Goal: Task Accomplishment & Management: Manage account settings

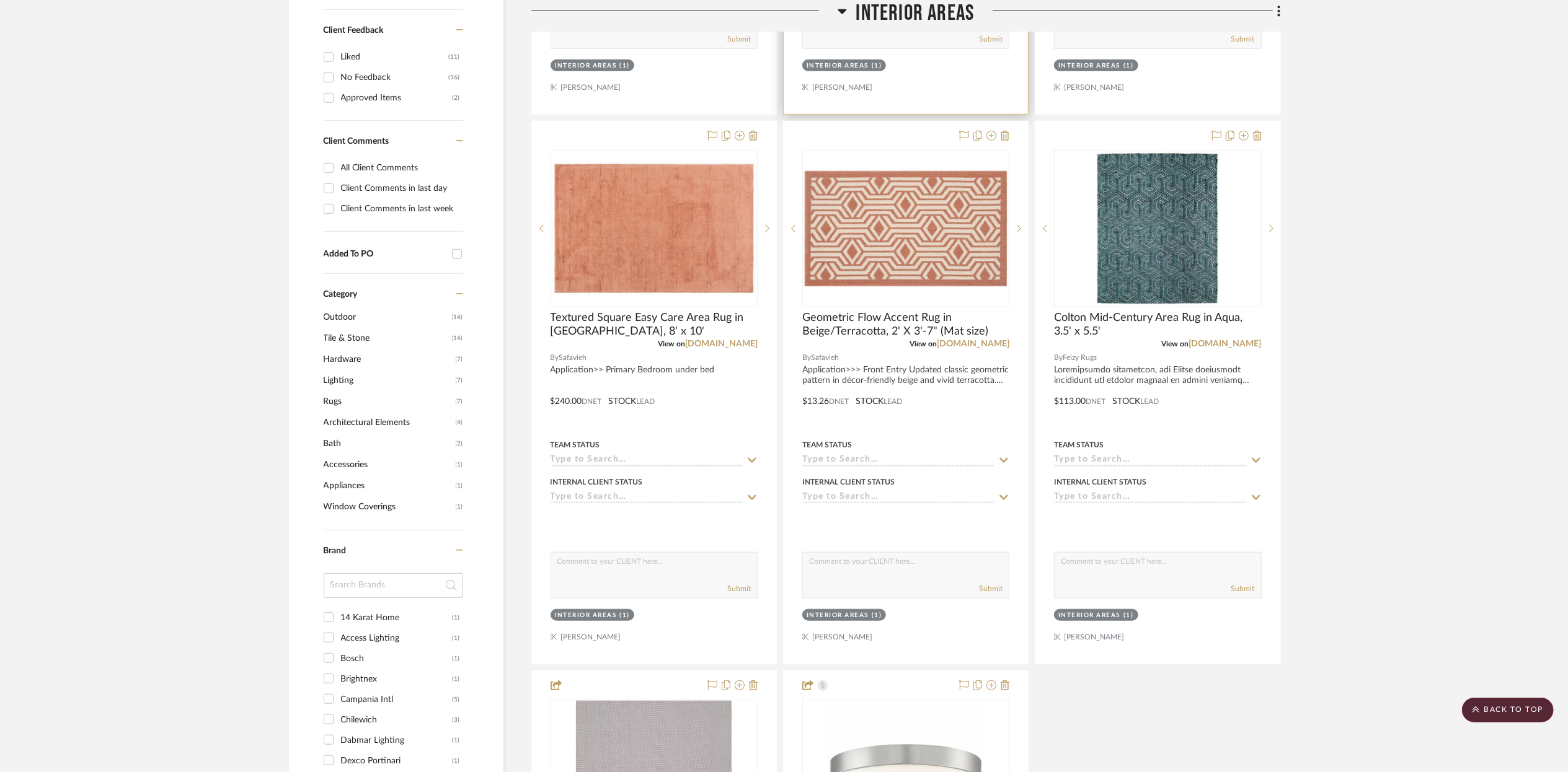
scroll to position [891, 0]
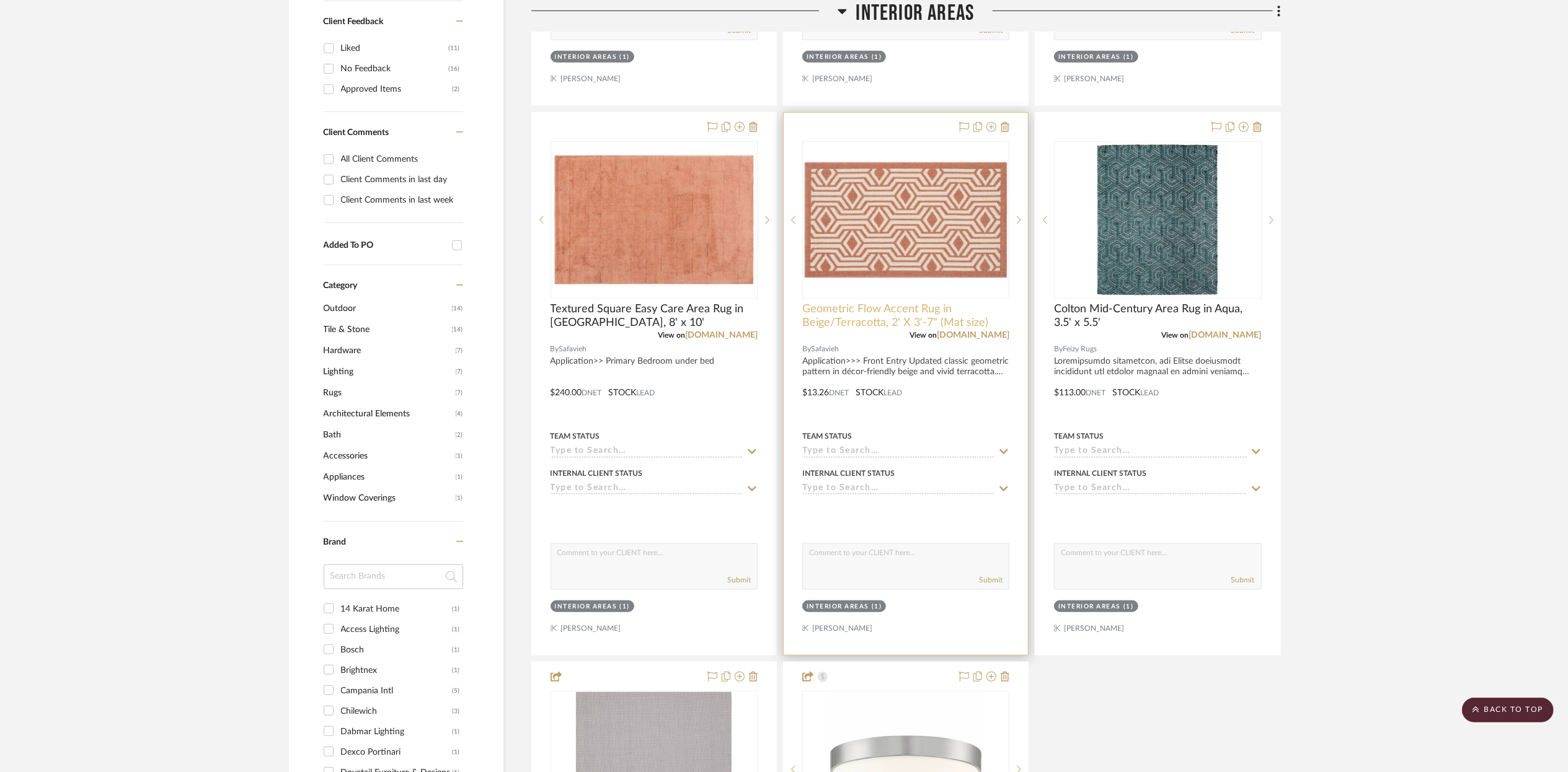
click at [845, 324] on span "Geometric Flow Accent Rug in Beige/Terracotta, 2' X 3'-7" (Mat size)" at bounding box center [905, 315] width 207 height 27
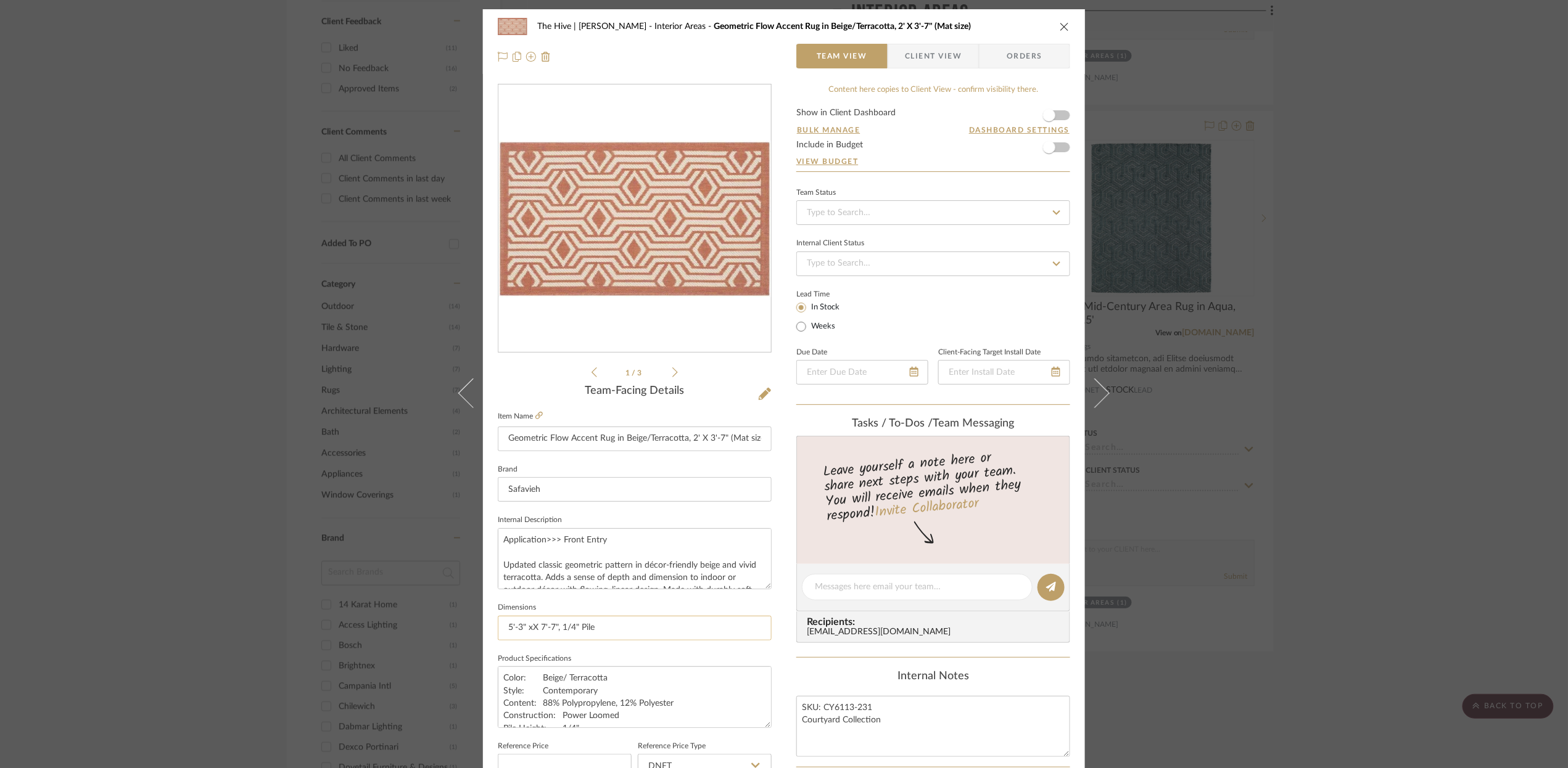
click at [506, 625] on input "5'-3" xX 7'-7", 1/4" Pile" at bounding box center [635, 628] width 274 height 25
drag, startPoint x: 506, startPoint y: 625, endPoint x: 554, endPoint y: 628, distance: 48.1
click at [554, 628] on input "5'-3" xX 7'-7", 1/4" Pile" at bounding box center [635, 628] width 274 height 25
type input "2' x 3'-7", 1/4" Flatweave Pile"
click at [732, 435] on input "Geometric Flow Accent Rug in Beige/Terracotta, 2' X 3'-7" (Mat size)" at bounding box center [635, 439] width 274 height 25
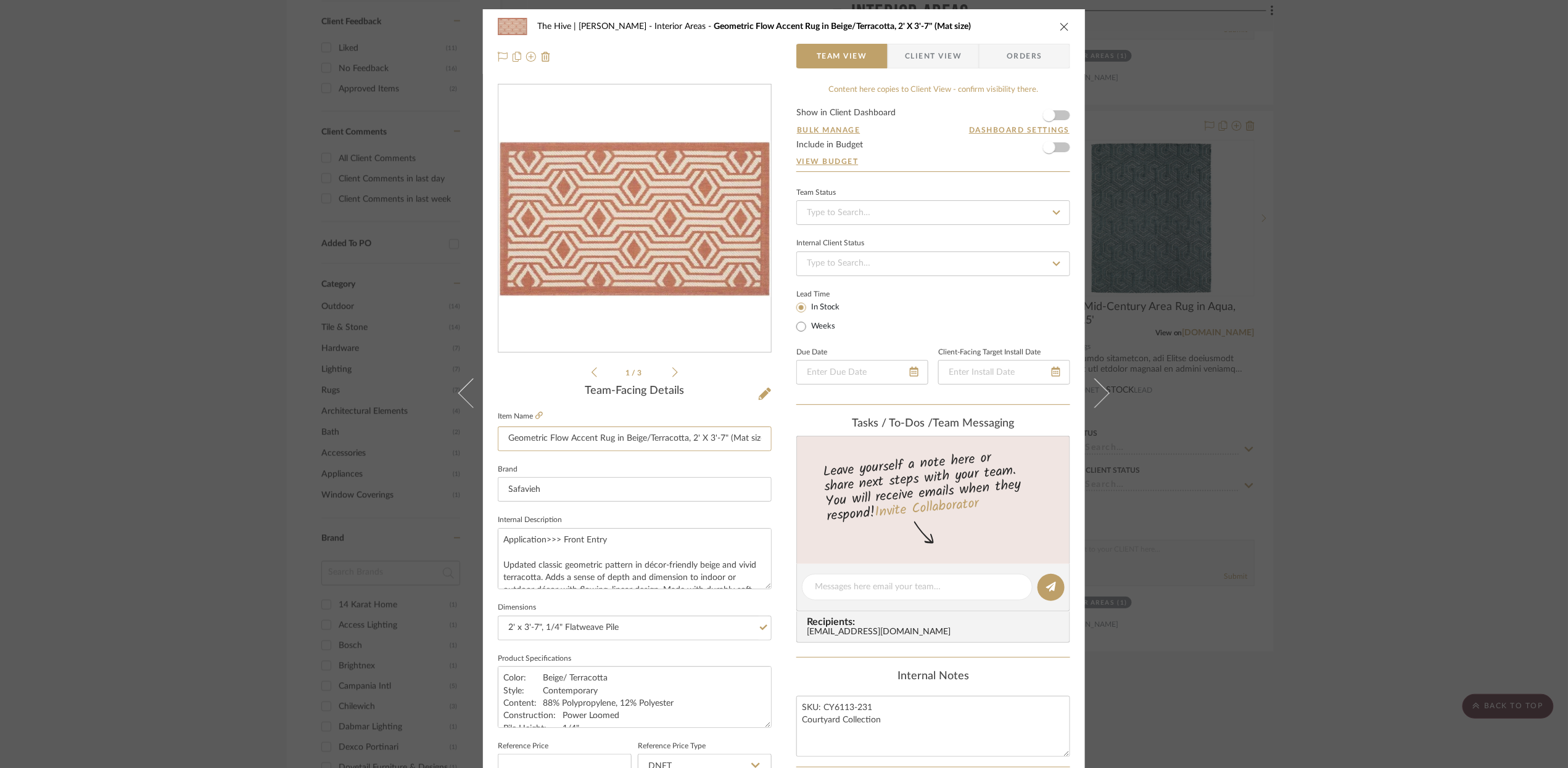
drag, startPoint x: 732, startPoint y: 435, endPoint x: 821, endPoint y: 435, distance: 89.0
click at [821, 435] on div "The Hive | [PERSON_NAME] Interior Areas Geometric Flow Accent Rug in Beige/Terr…" at bounding box center [784, 579] width 602 height 1139
drag, startPoint x: 741, startPoint y: 440, endPoint x: 766, endPoint y: 440, distance: 25.0
click at [766, 440] on input "Geometric Flow Accent Rug in Beige/Terracotta, 2' X 3'-7" (Mat size)" at bounding box center [635, 439] width 274 height 25
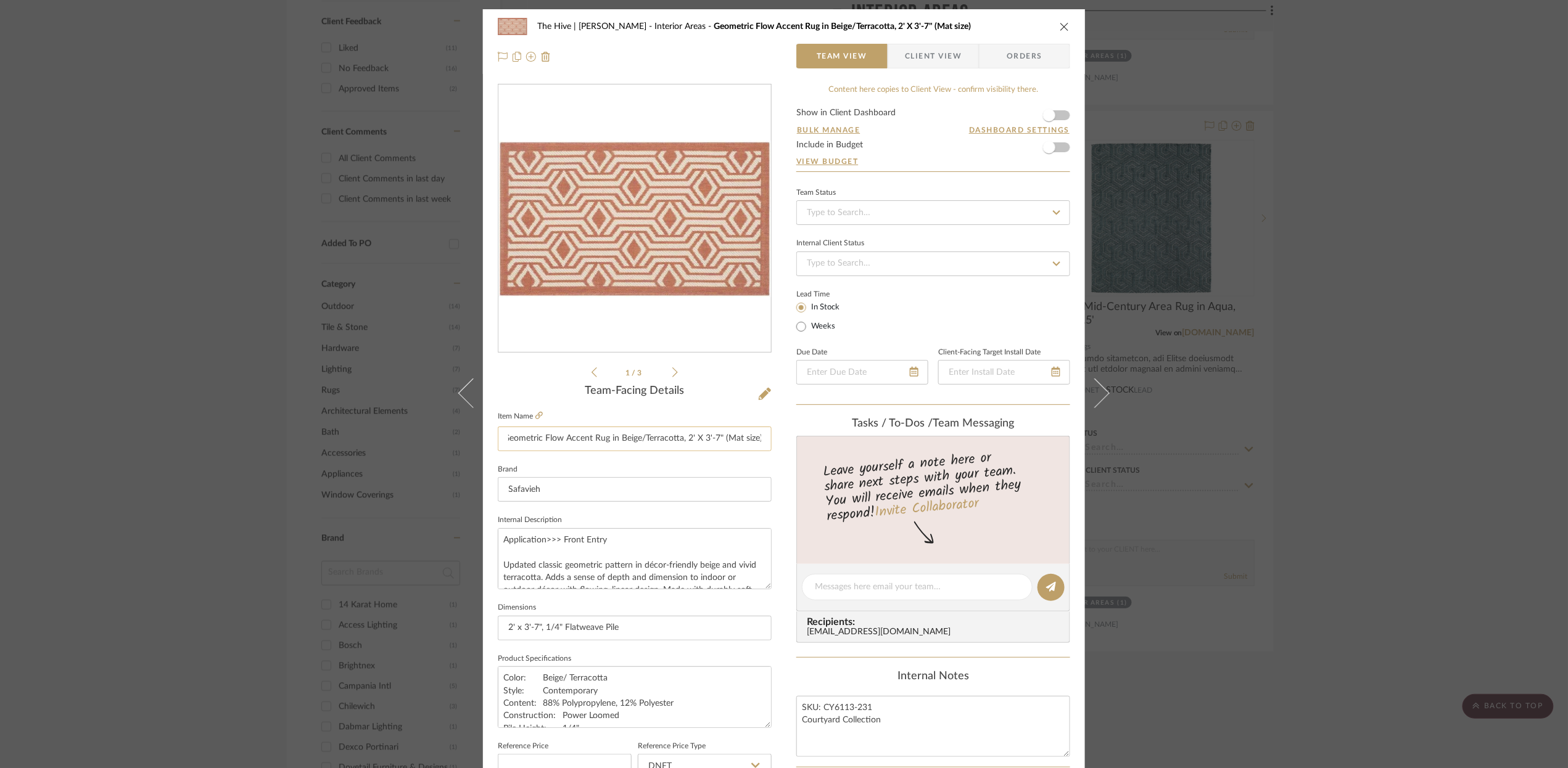
click at [680, 441] on input "Geometric Flow Accent Rug in Beige/Terracotta, 2' X 3'-7" (Mat size)" at bounding box center [635, 439] width 274 height 25
click at [634, 533] on textarea "Application>>> Front Entry Updated classic geometric pattern in décor-friendly …" at bounding box center [635, 559] width 274 height 61
type textarea "Application>>> Front Entry Updated classic geometric pattern in décor-friendly …"
type textarea "Application>>> Front Entry (Inside) Updated classic geometric pattern in décor-…"
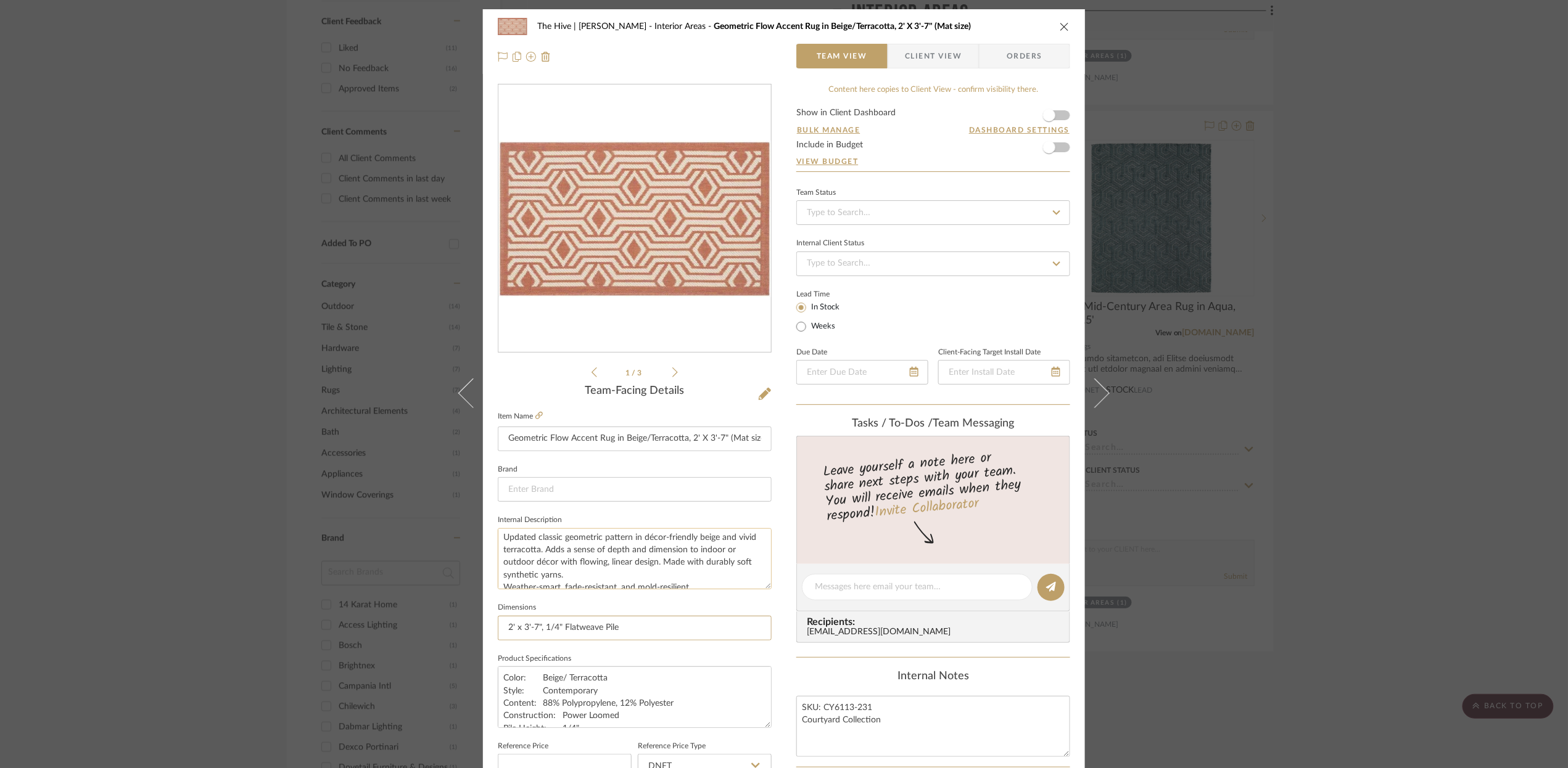
scroll to position [37, 0]
click at [501, 577] on textarea "Application>>> Front Entry (Inside) Updated classic geometric pattern in décor-…" at bounding box center [635, 559] width 274 height 61
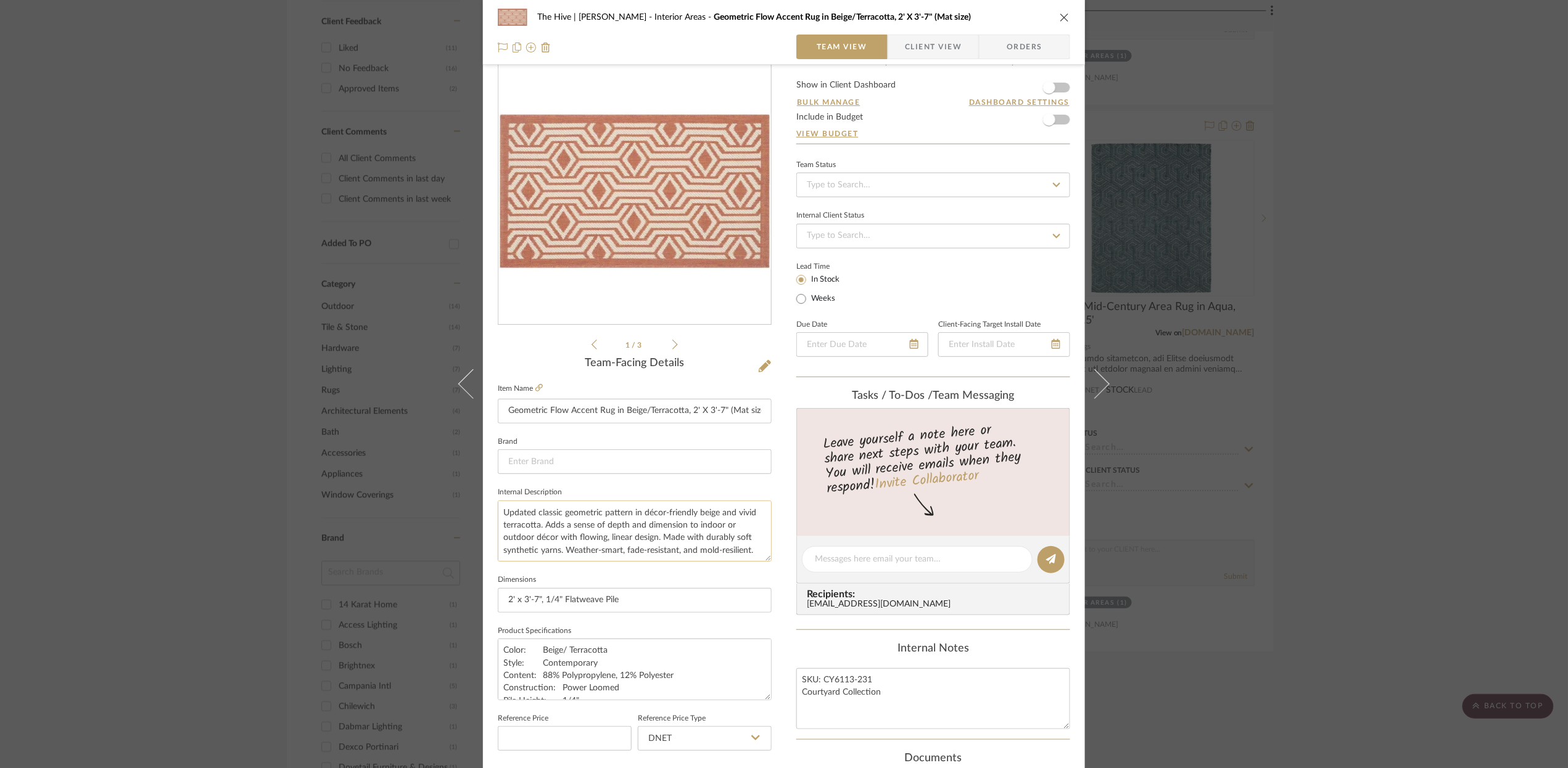
scroll to position [33, 0]
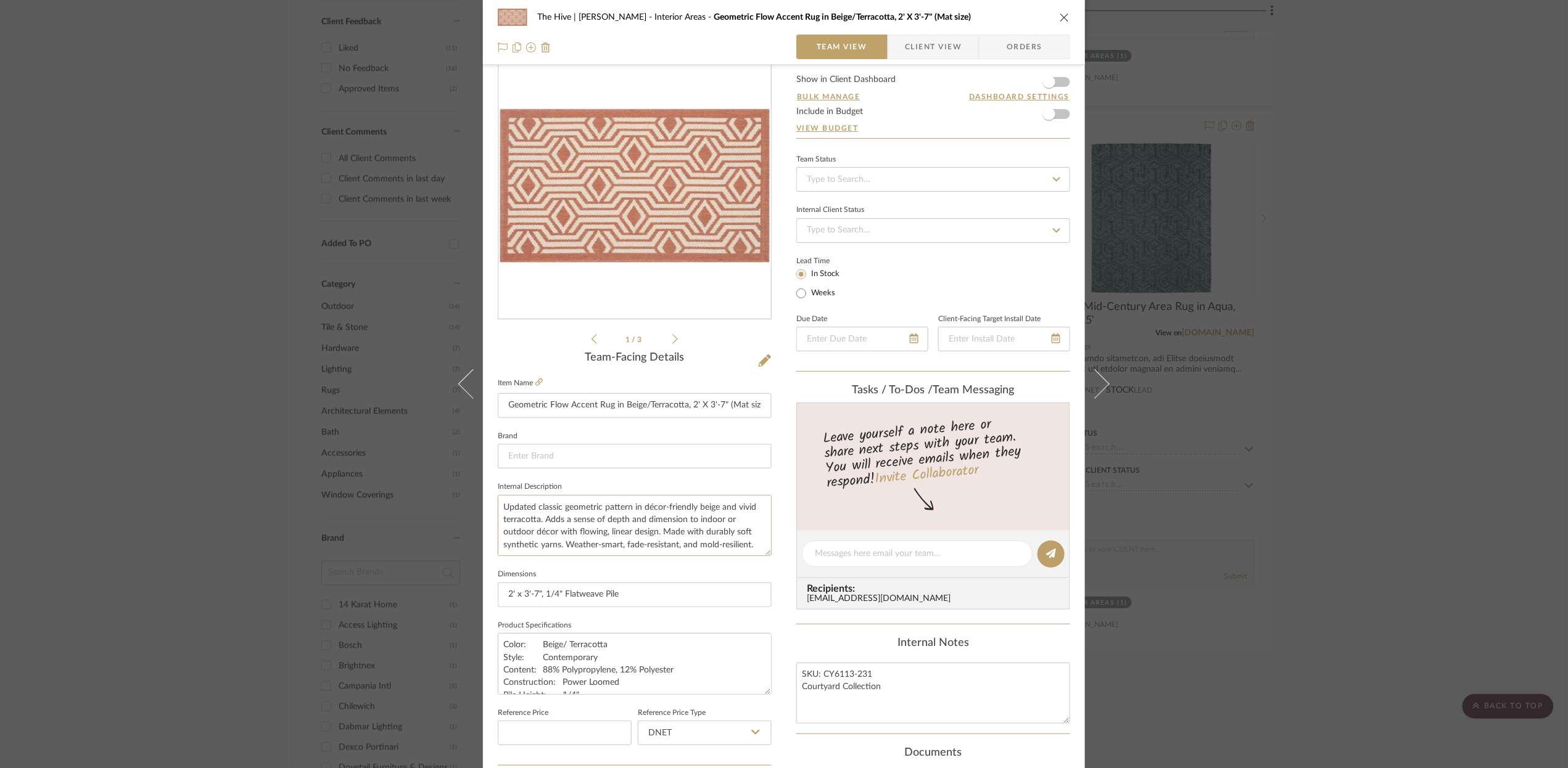
type textarea "Application>>> Front Entry (Inside) Updated classic geometric pattern in décor-…"
click at [1062, 15] on icon "close" at bounding box center [1064, 17] width 10 height 10
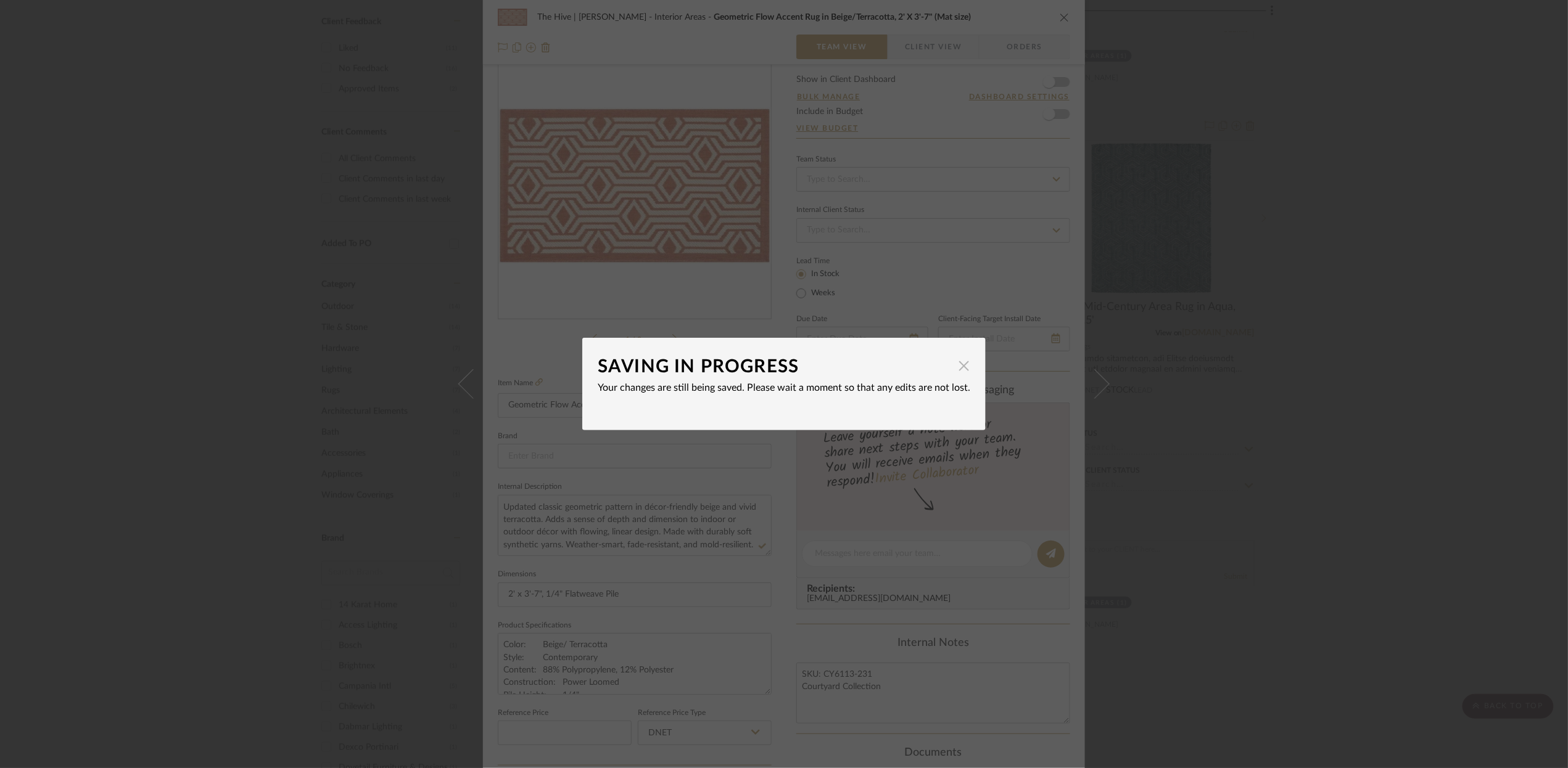
click at [960, 372] on span "button" at bounding box center [964, 365] width 25 height 25
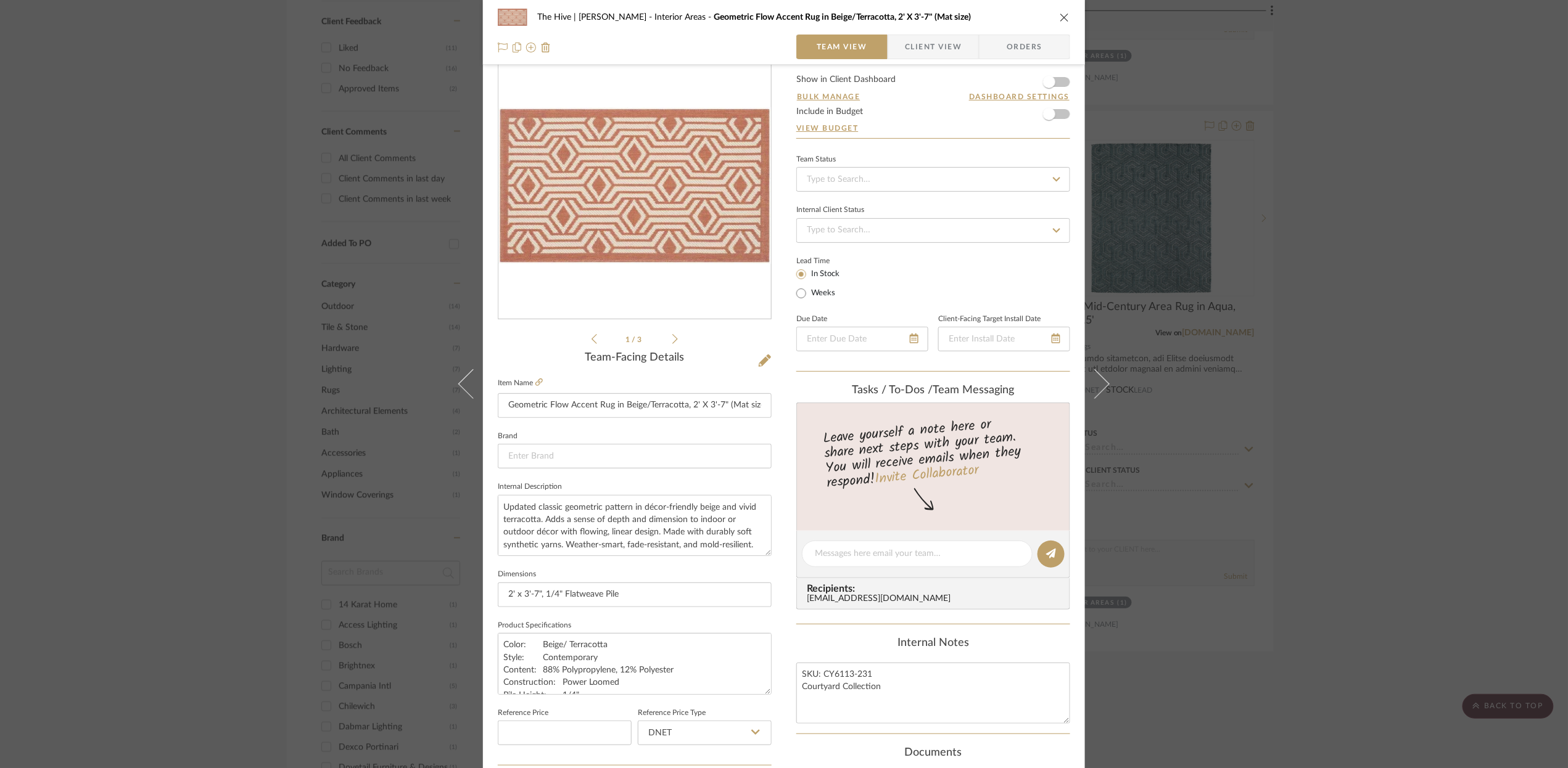
click at [1060, 18] on icon "close" at bounding box center [1064, 17] width 10 height 10
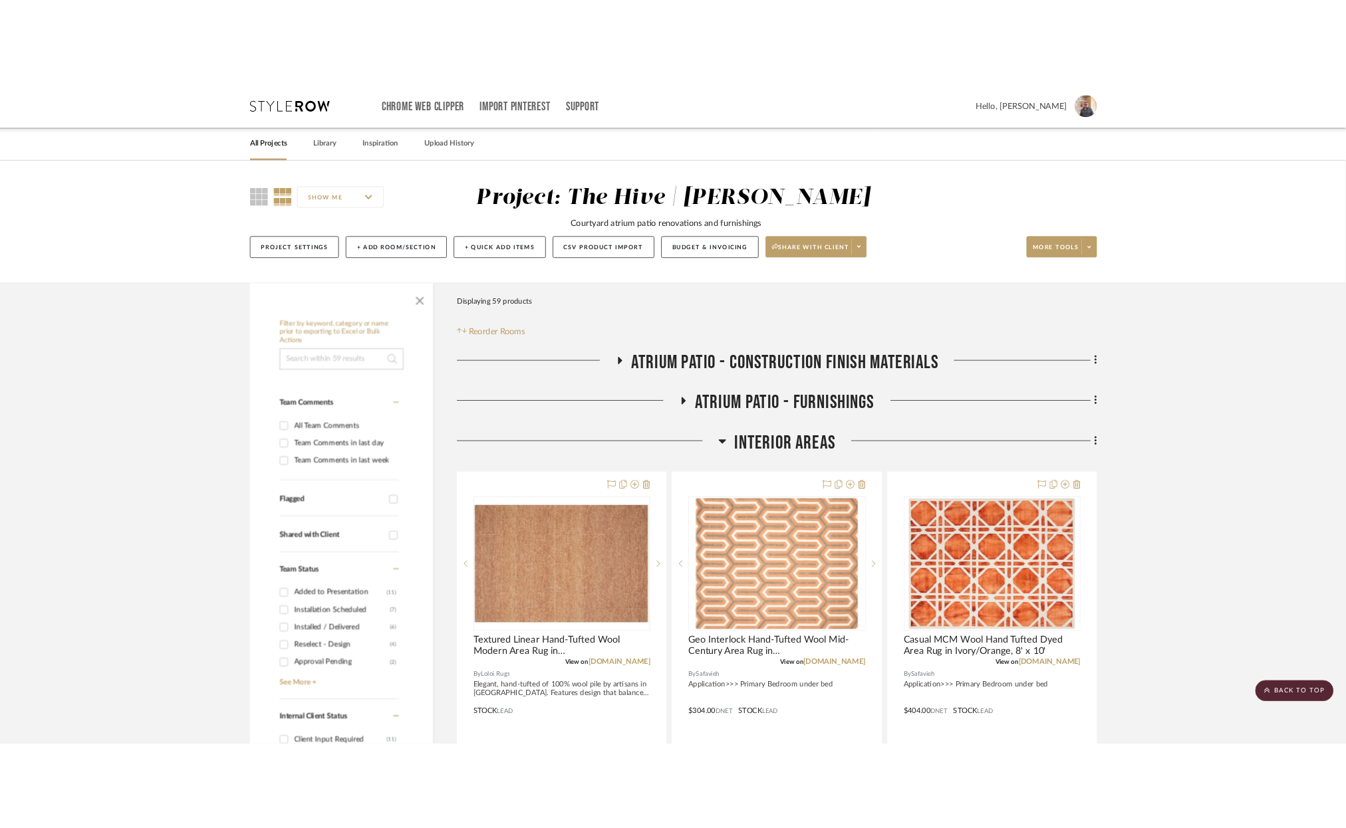
scroll to position [956, 0]
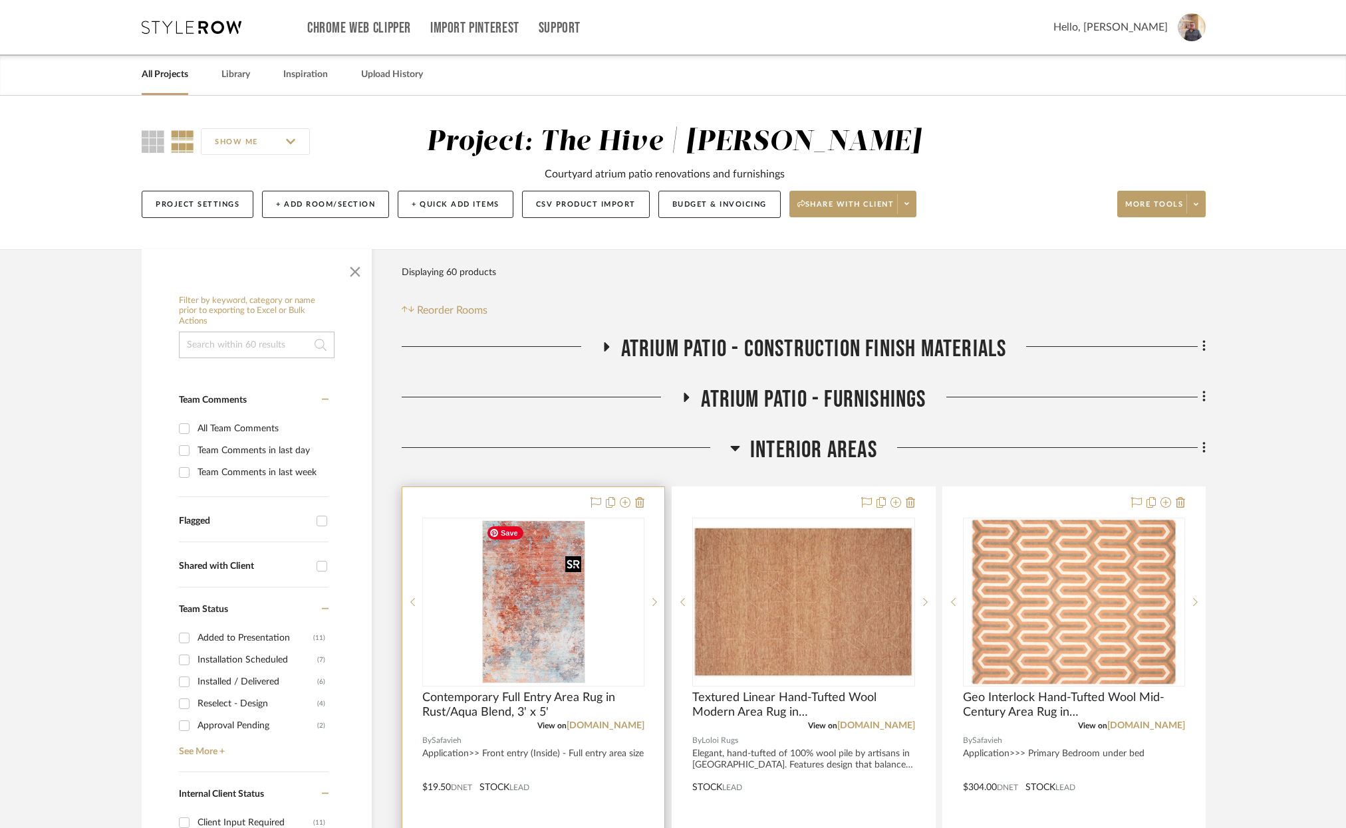
click at [540, 588] on img "0" at bounding box center [534, 602] width 106 height 166
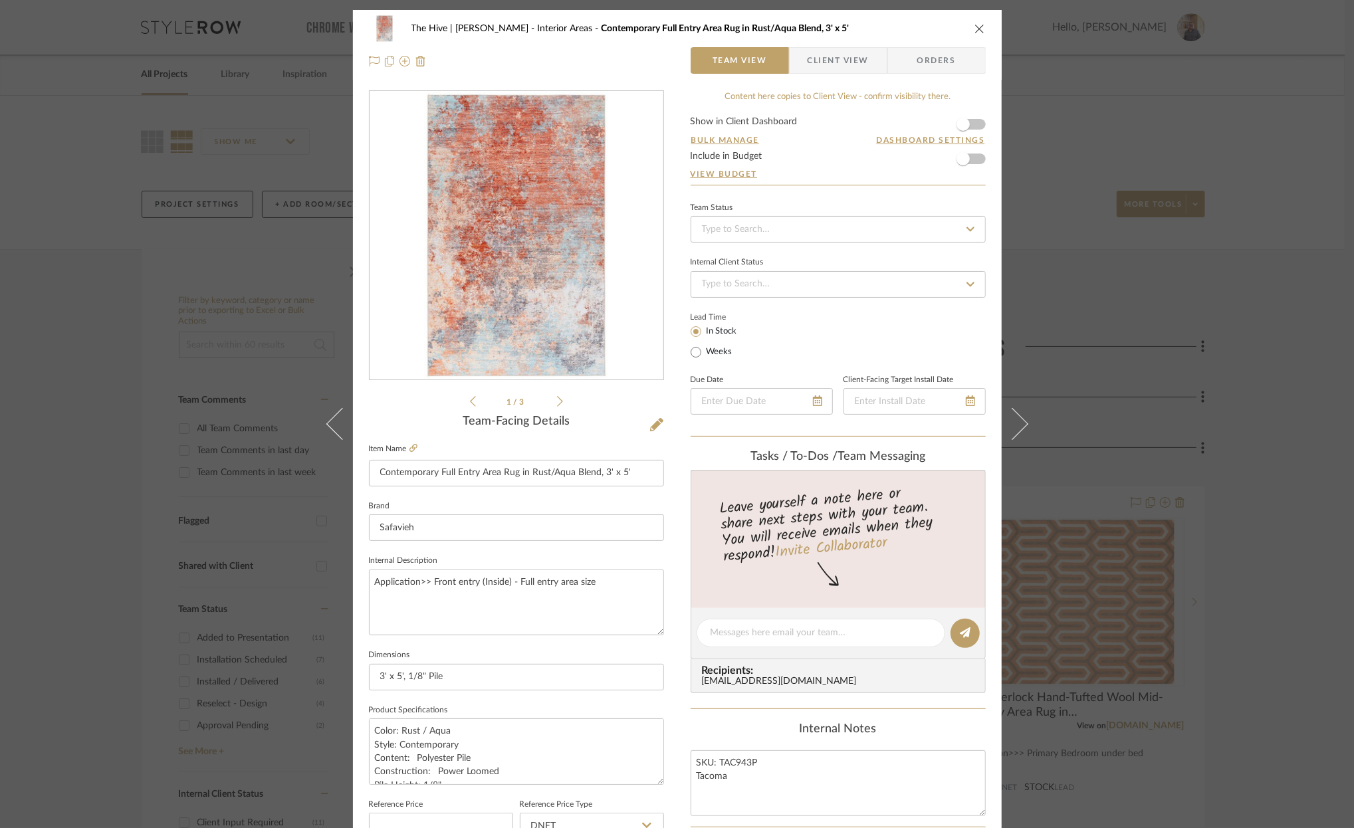
click at [975, 27] on icon "close" at bounding box center [980, 28] width 11 height 11
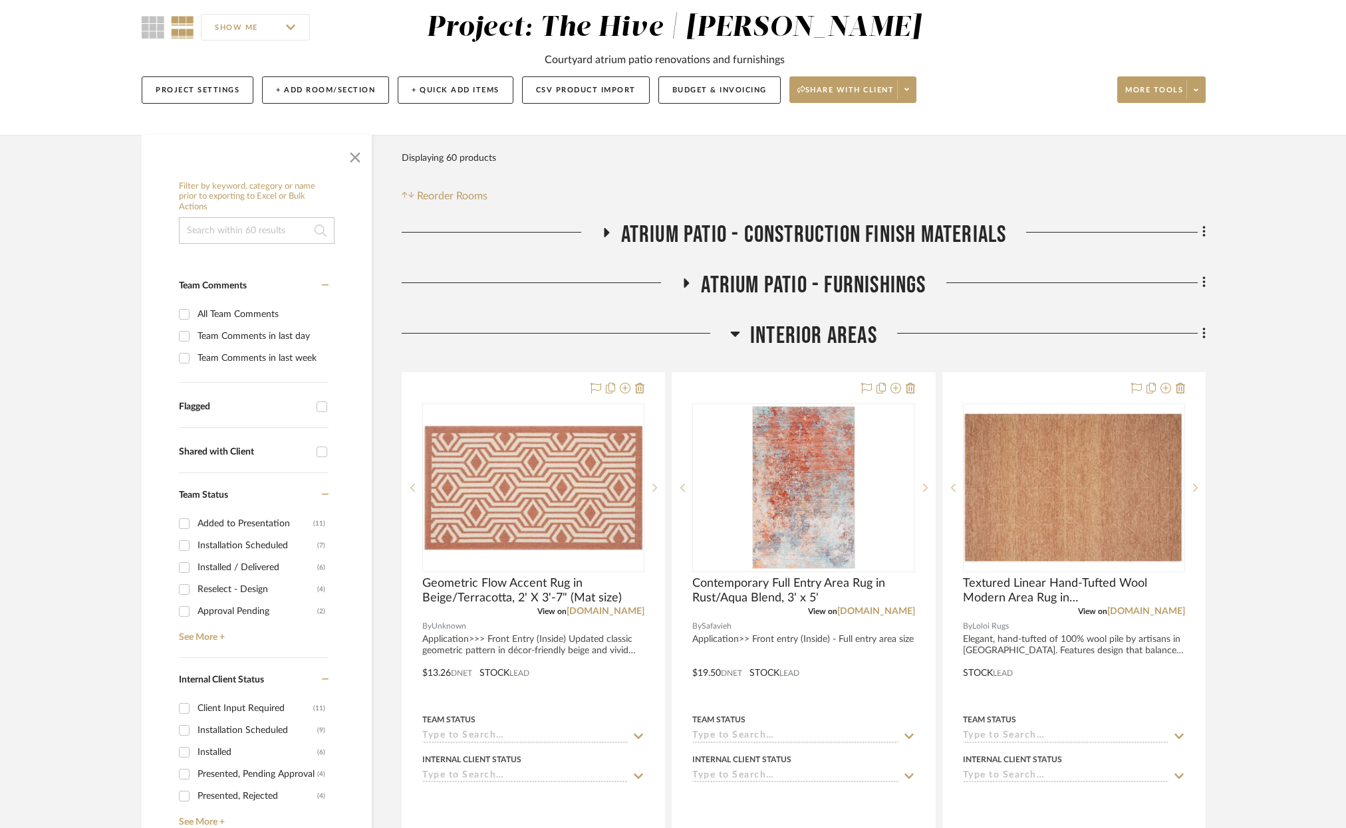
scroll to position [109, 0]
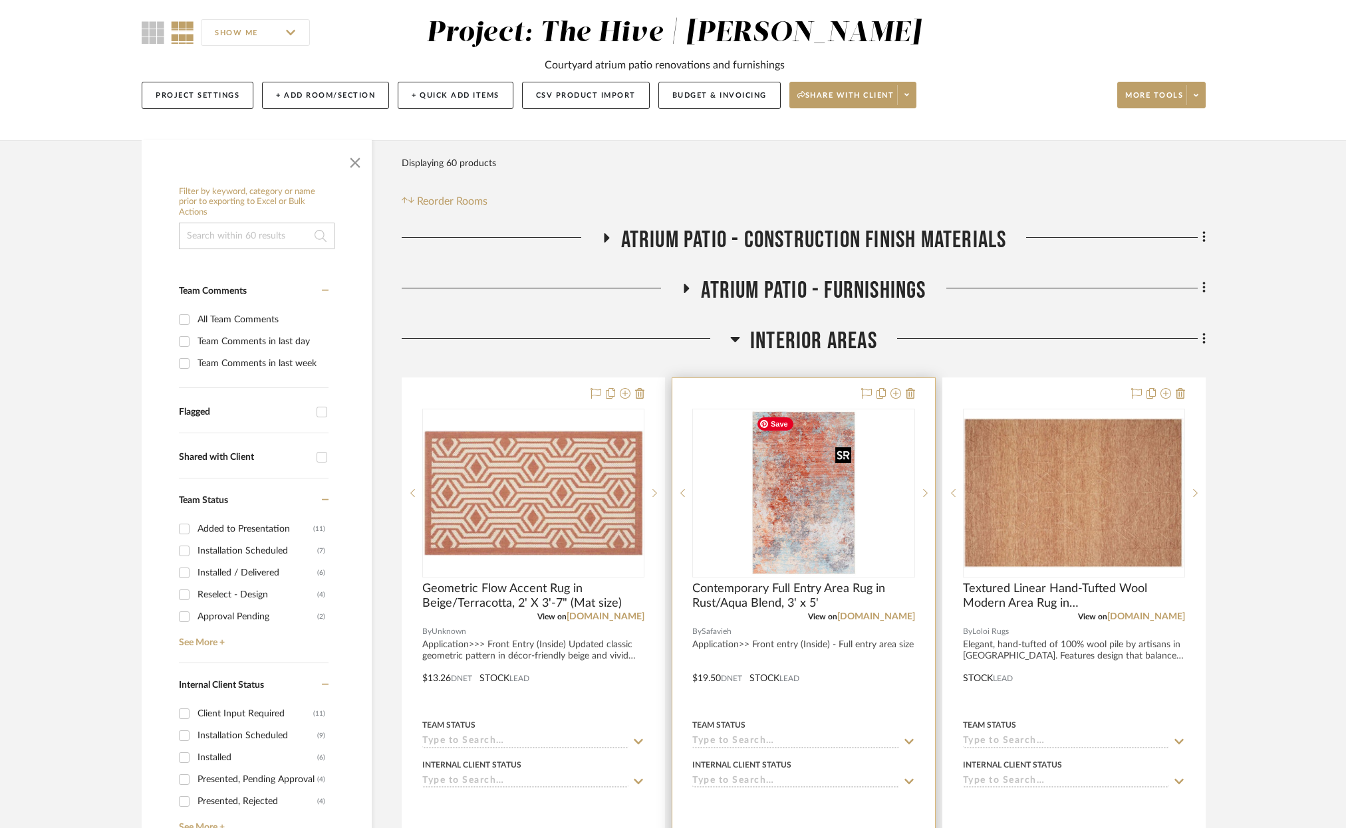
click at [815, 501] on img "0" at bounding box center [804, 493] width 106 height 166
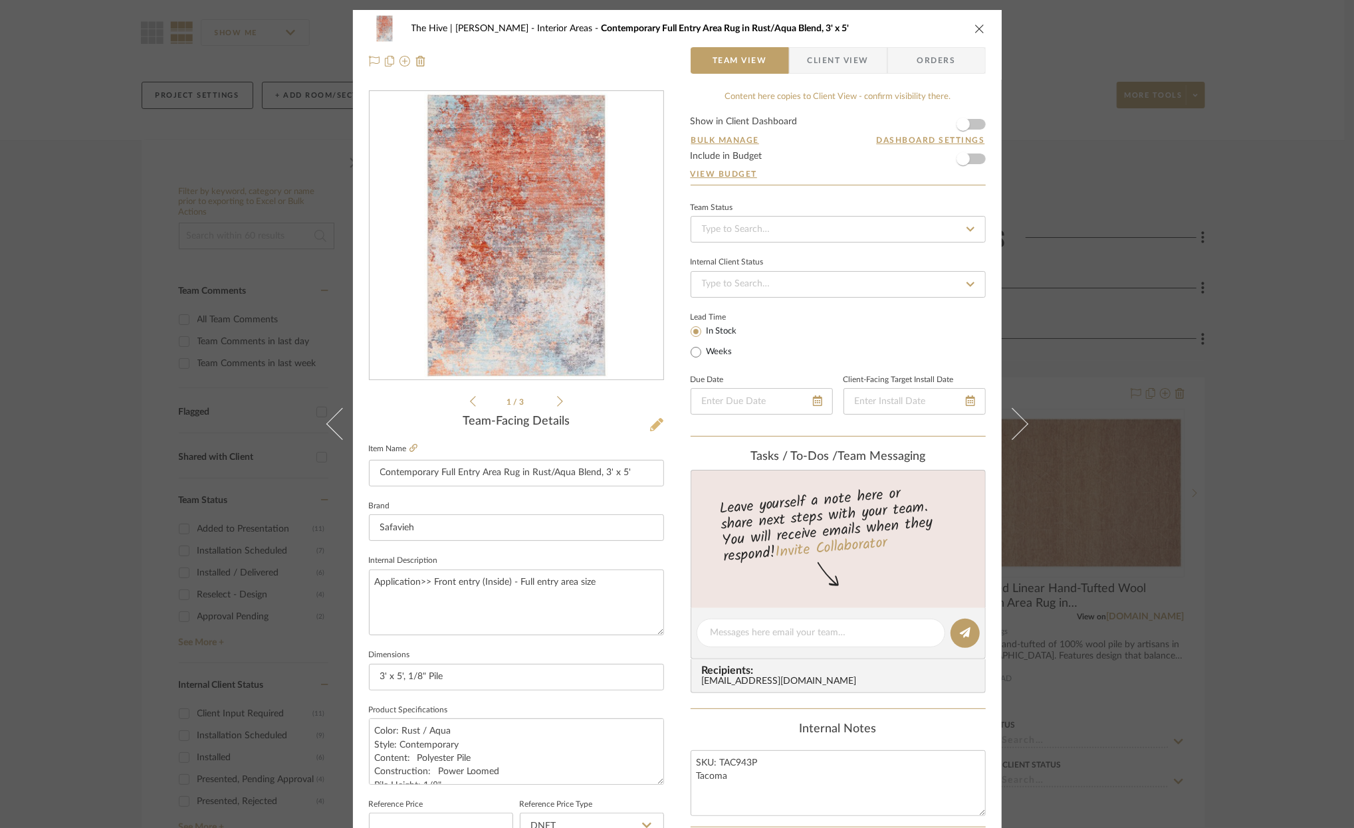
click at [656, 426] on icon at bounding box center [656, 424] width 13 height 13
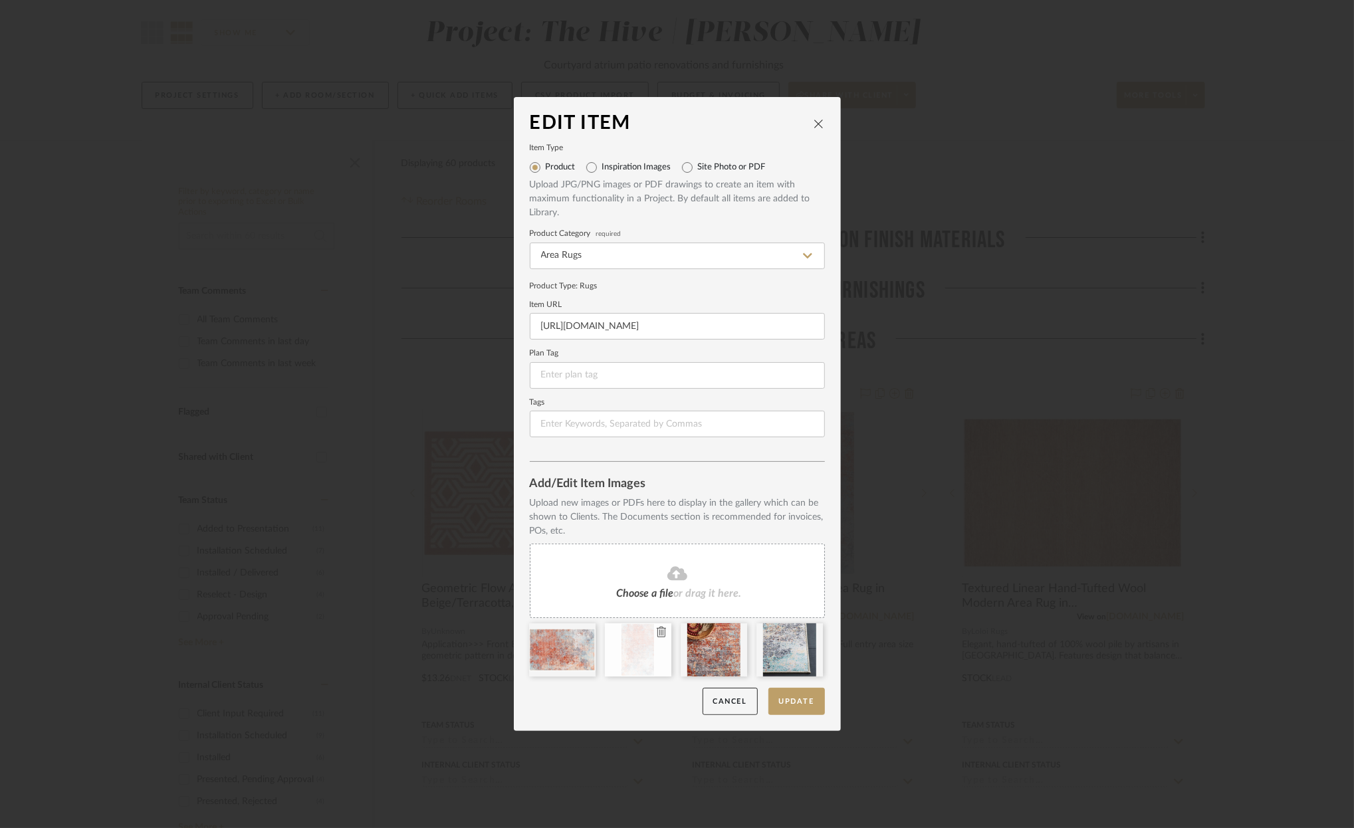
click at [658, 629] on icon at bounding box center [661, 632] width 9 height 11
click at [797, 701] on button "Update" at bounding box center [797, 701] width 57 height 27
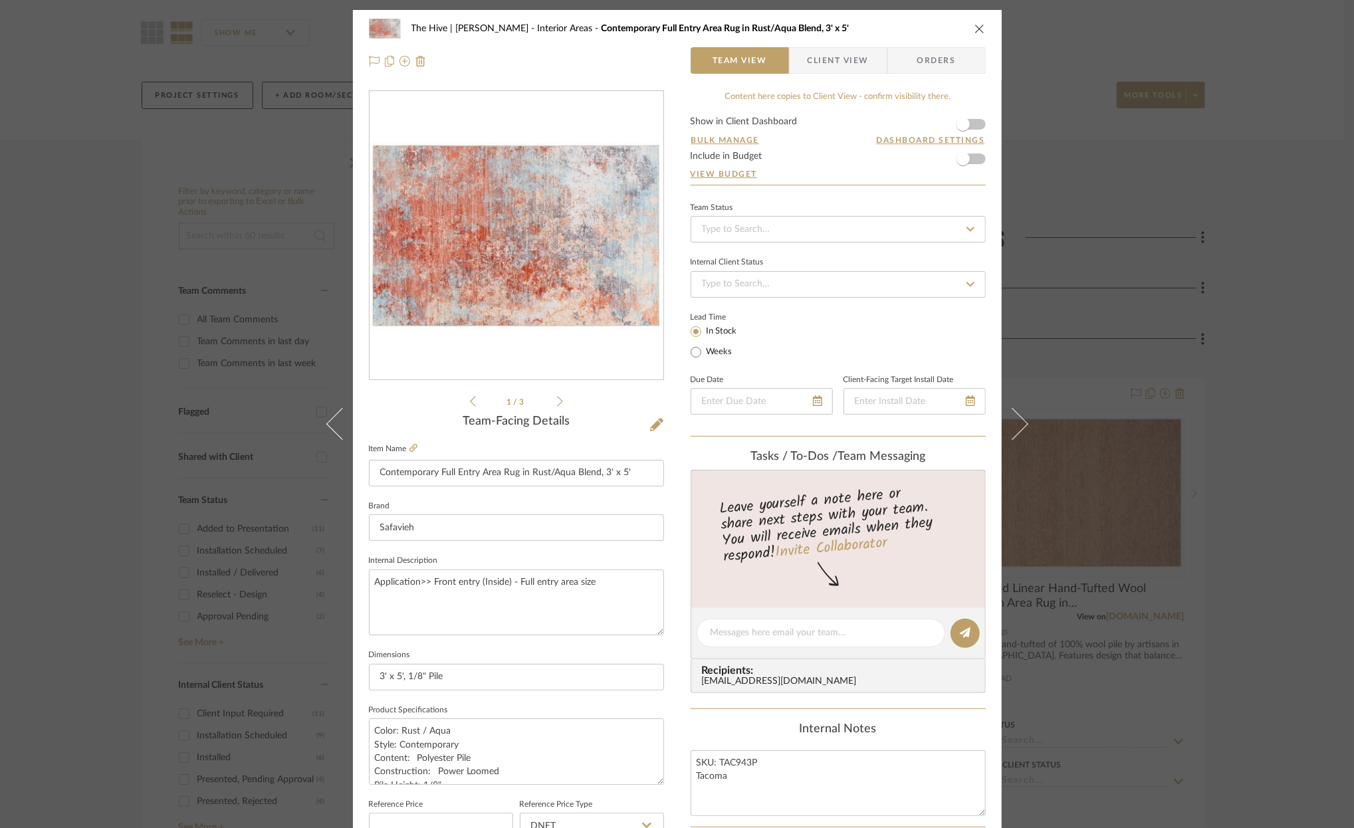
click at [975, 26] on icon "close" at bounding box center [980, 28] width 11 height 11
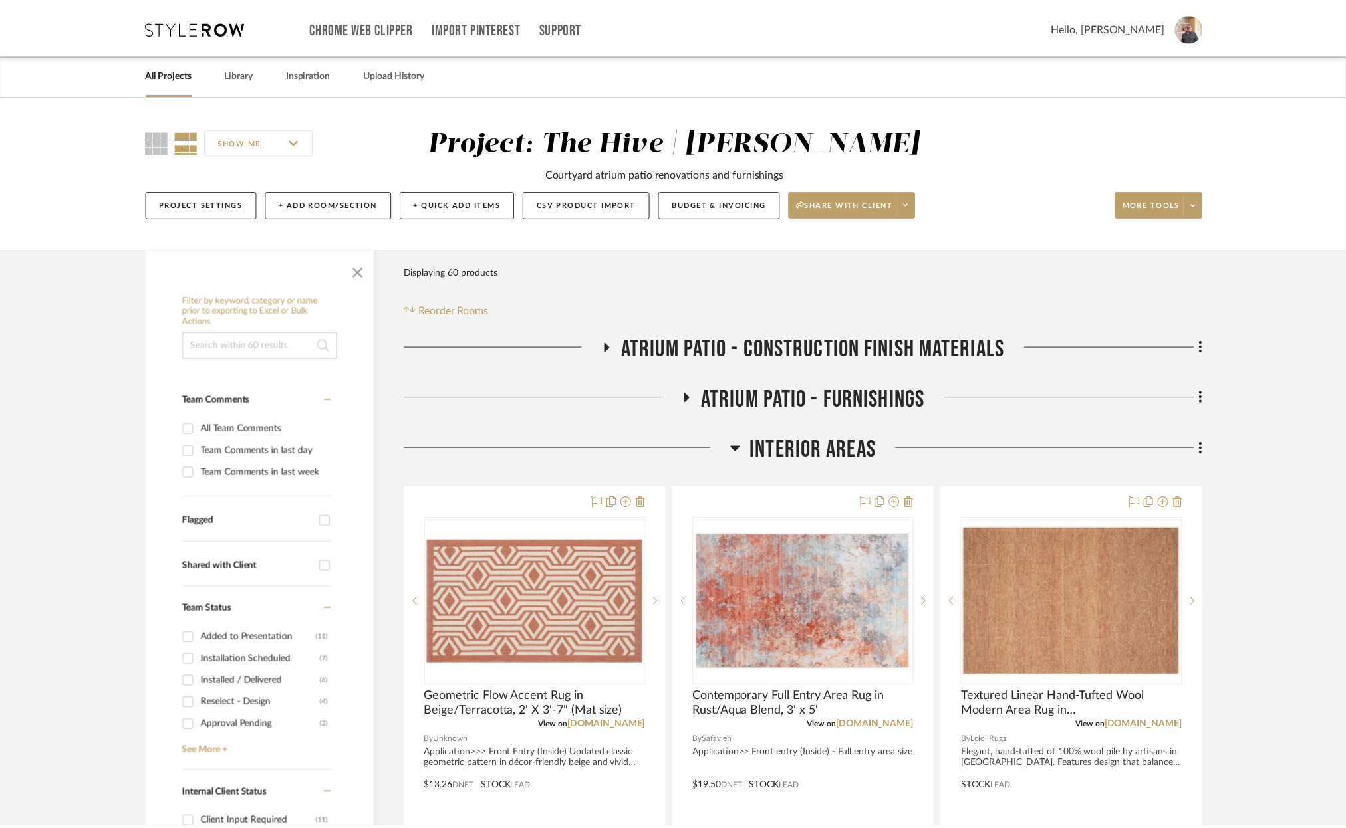
scroll to position [109, 0]
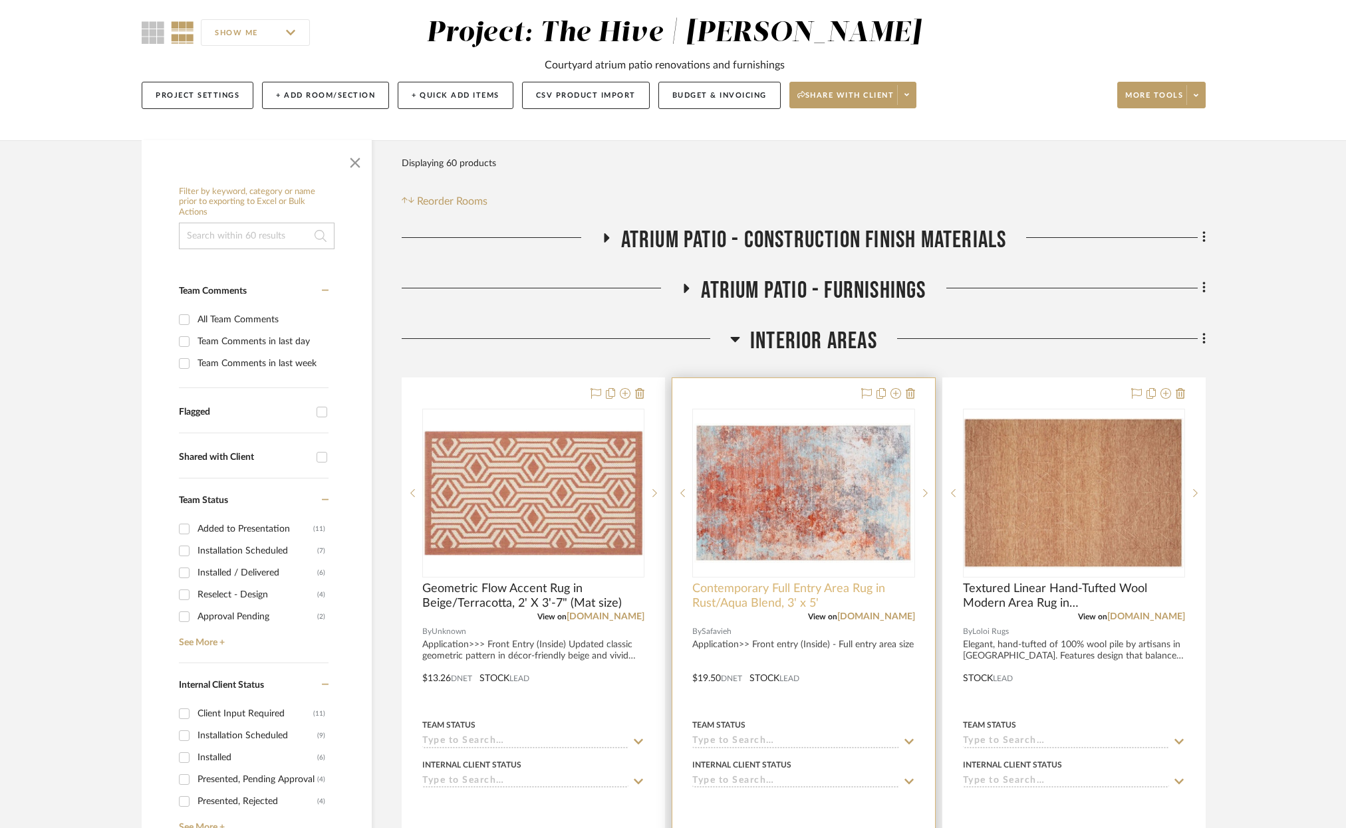
click at [773, 588] on span "Contemporary Full Entry Area Rug in Rust/Aqua Blend, 3' x 5'" at bounding box center [803, 596] width 222 height 29
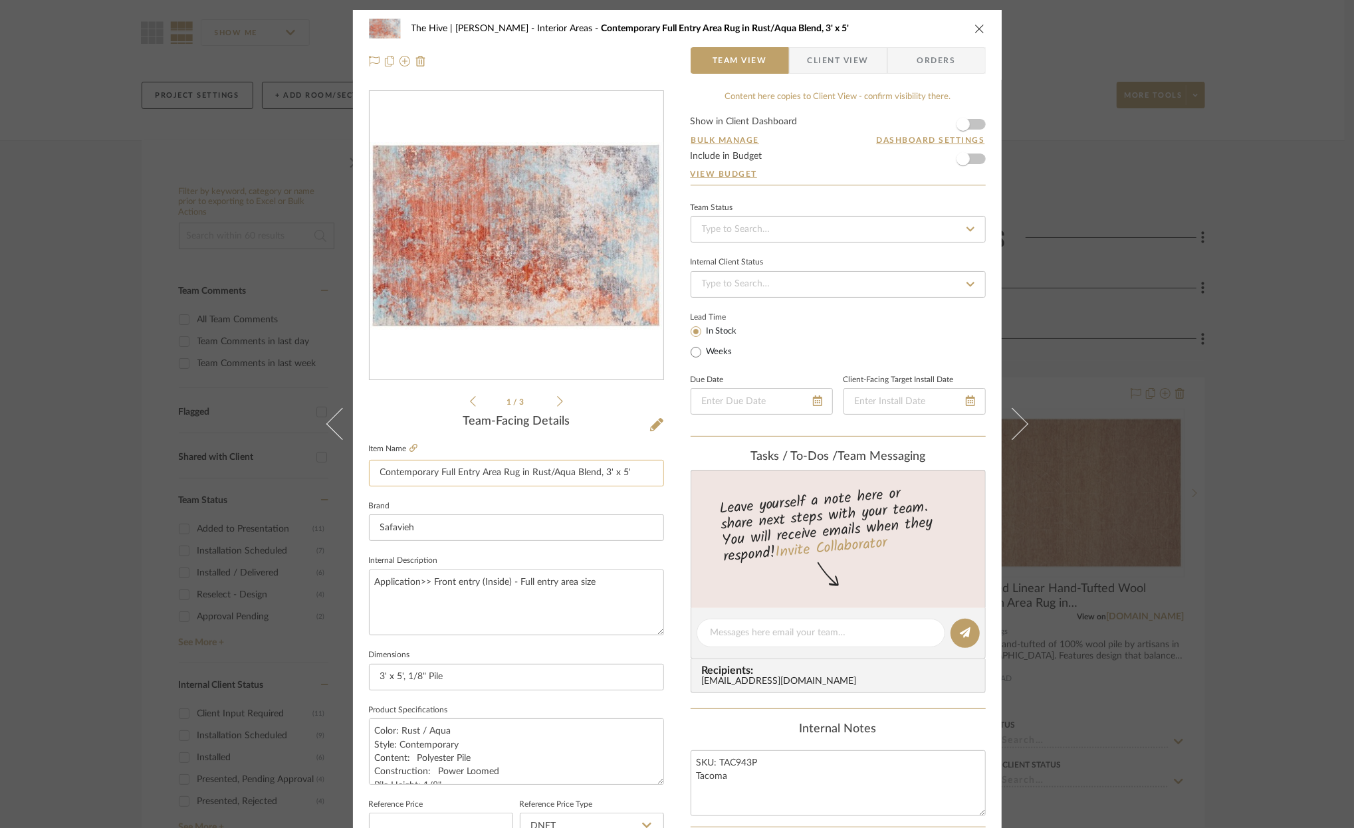
click at [639, 470] on input "Contemporary Full Entry Area Rug in Rust/Aqua Blend, 3' x 5'" at bounding box center [516, 473] width 295 height 27
type input "Contemporary Full Entry Area Rug in Rust/Aqua Blend, 3' x 5' (Full entry size)"
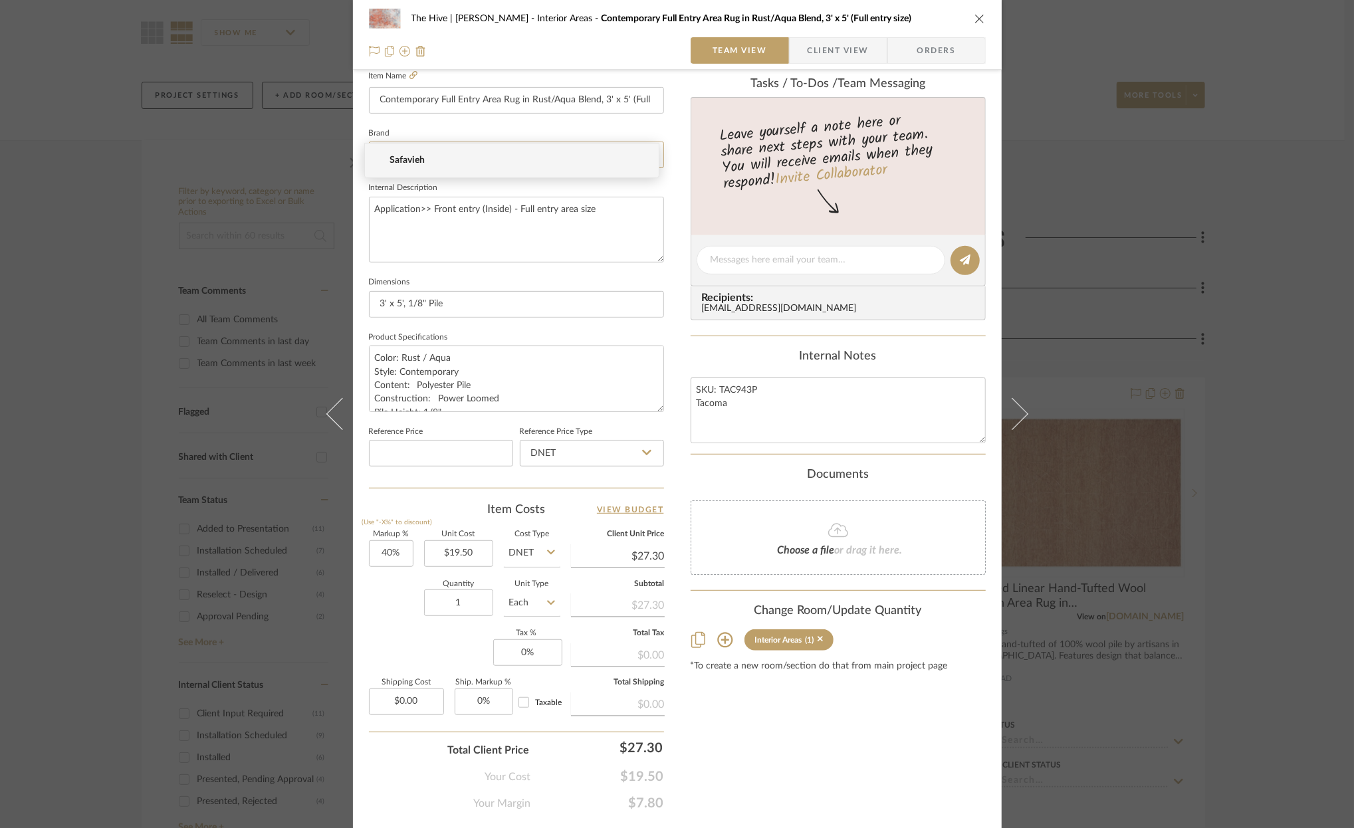
scroll to position [407, 0]
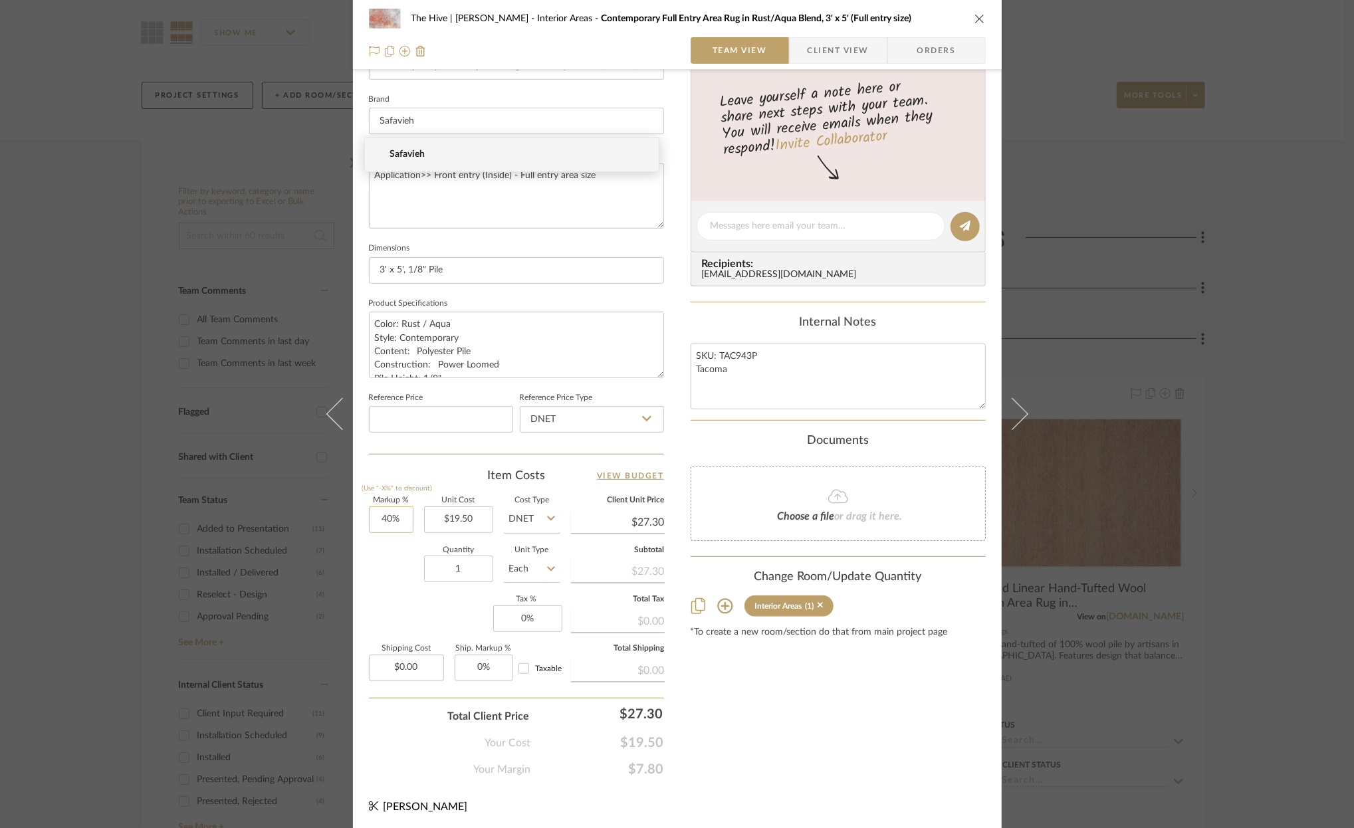
click at [380, 517] on input "40%" at bounding box center [391, 520] width 45 height 27
click at [380, 517] on input "40" at bounding box center [391, 520] width 45 height 27
type input "125%"
type input "19.50"
type input "$43.88"
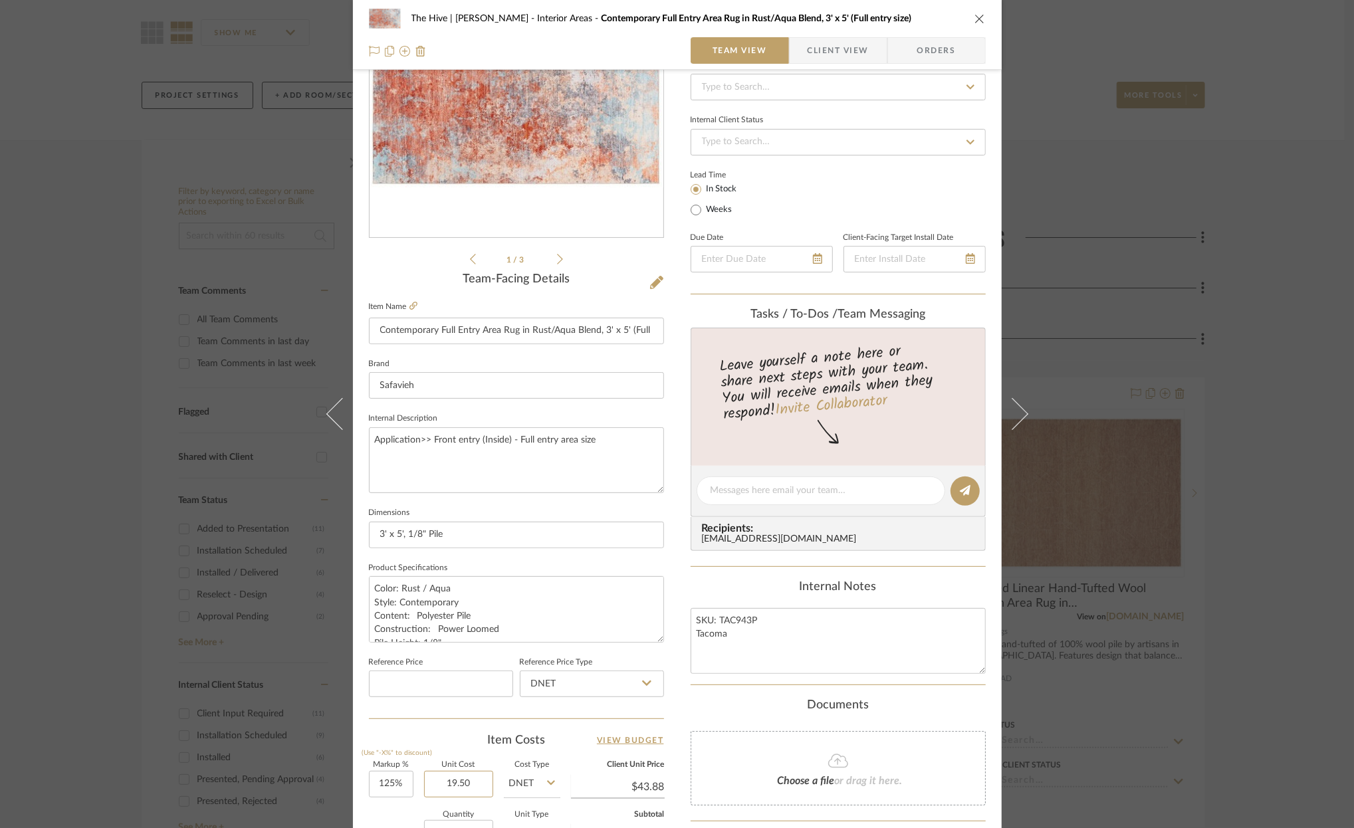
scroll to position [142, 0]
type input "$19.50"
click at [976, 18] on icon "close" at bounding box center [980, 18] width 11 height 11
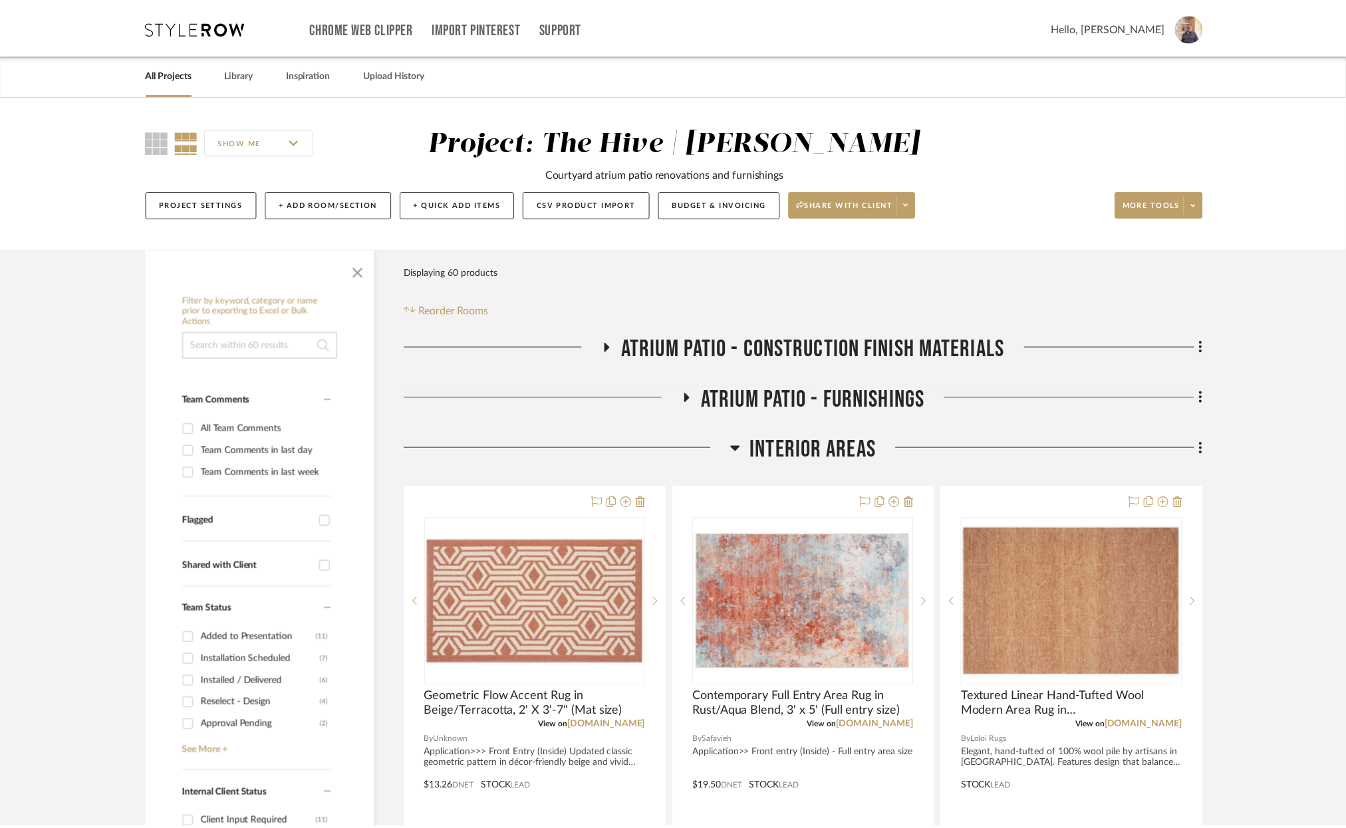
scroll to position [109, 0]
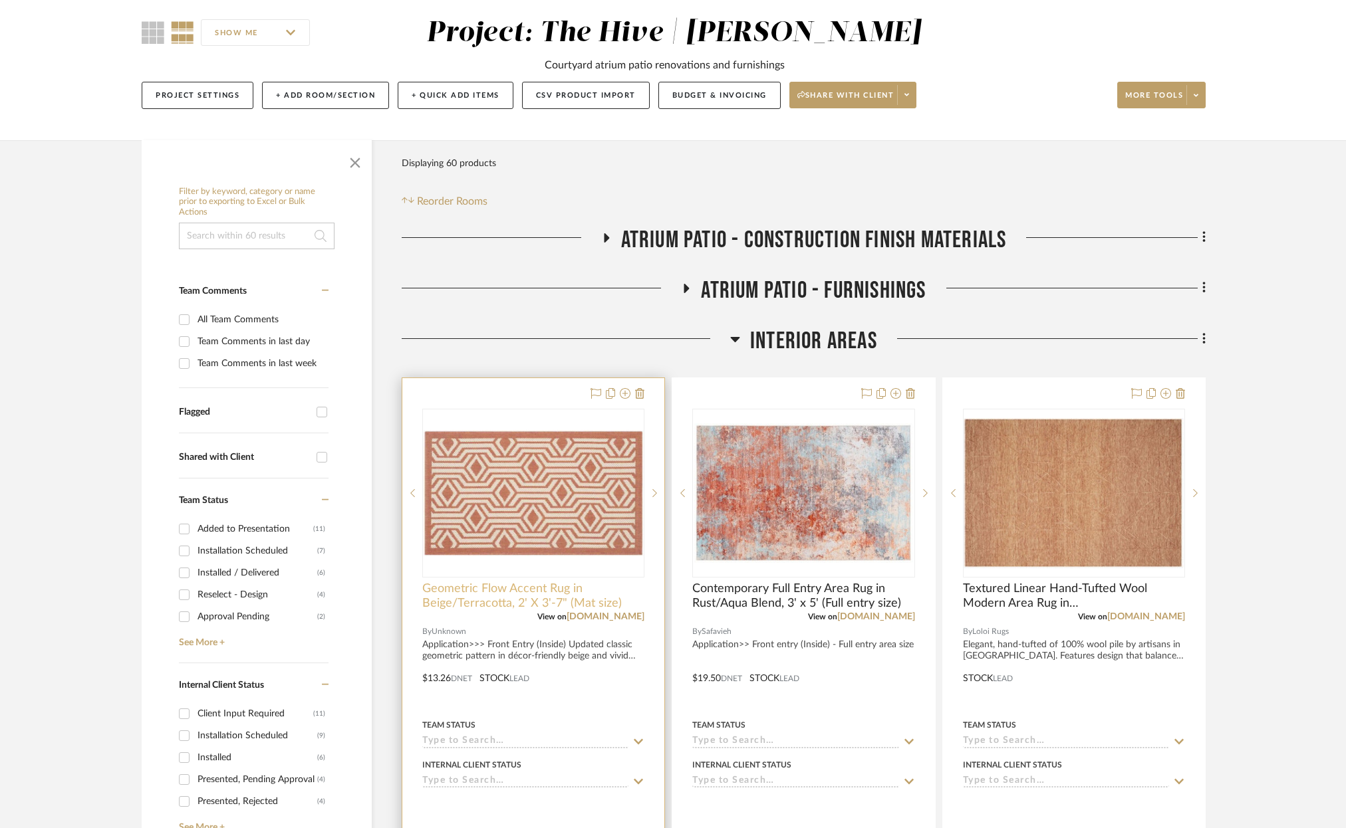
click at [524, 593] on span "Geometric Flow Accent Rug in Beige/Terracotta, 2' X 3'-7" (Mat size)" at bounding box center [533, 596] width 222 height 29
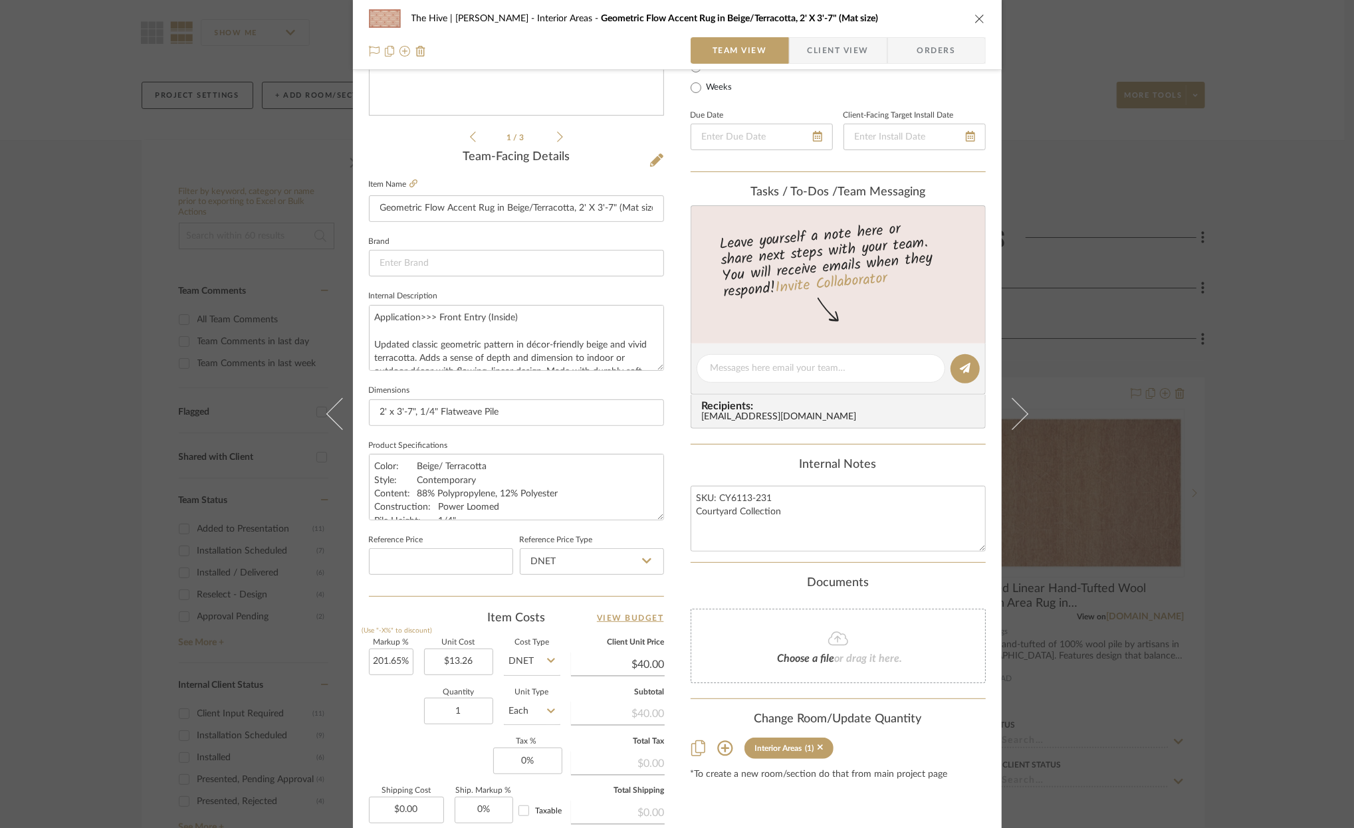
scroll to position [278, 0]
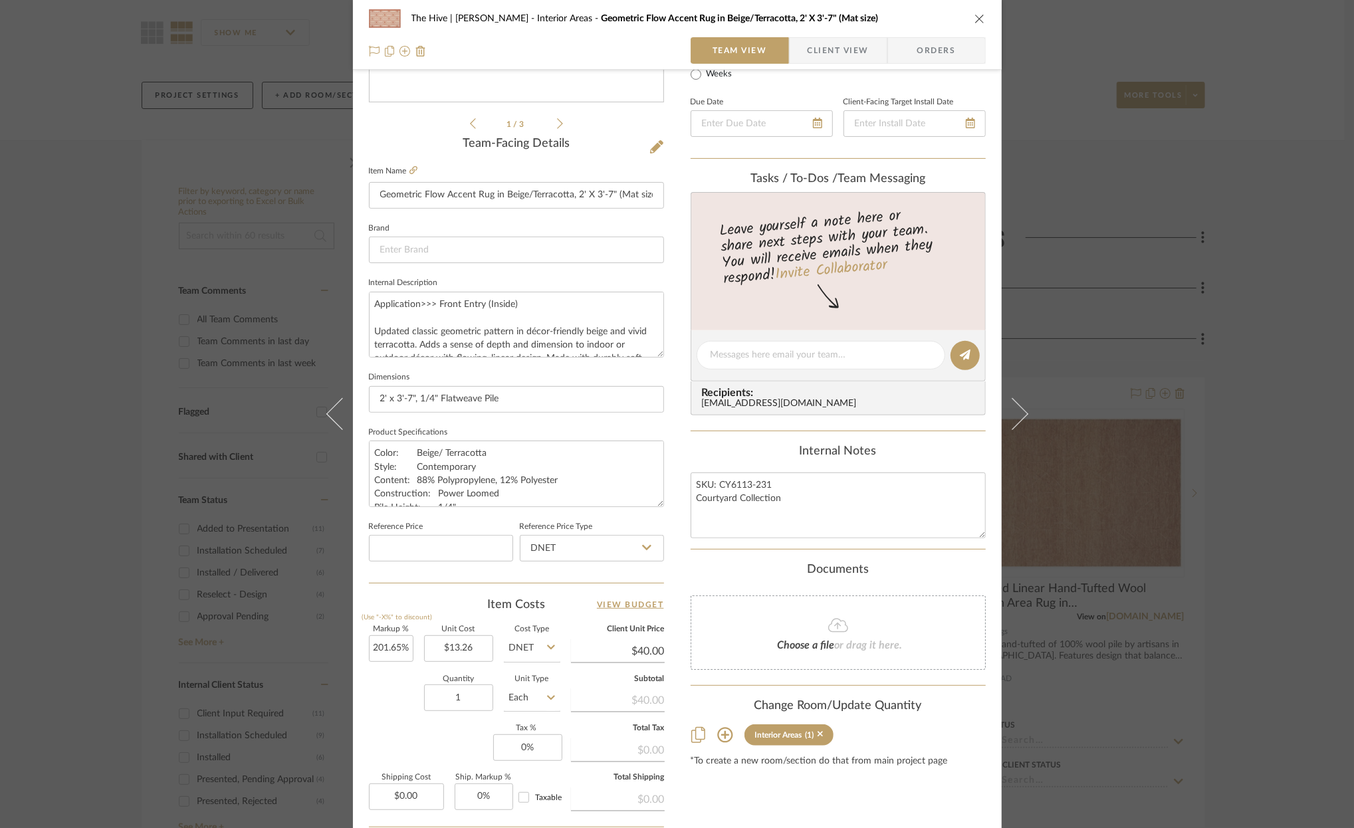
click at [975, 17] on icon "close" at bounding box center [980, 18] width 11 height 11
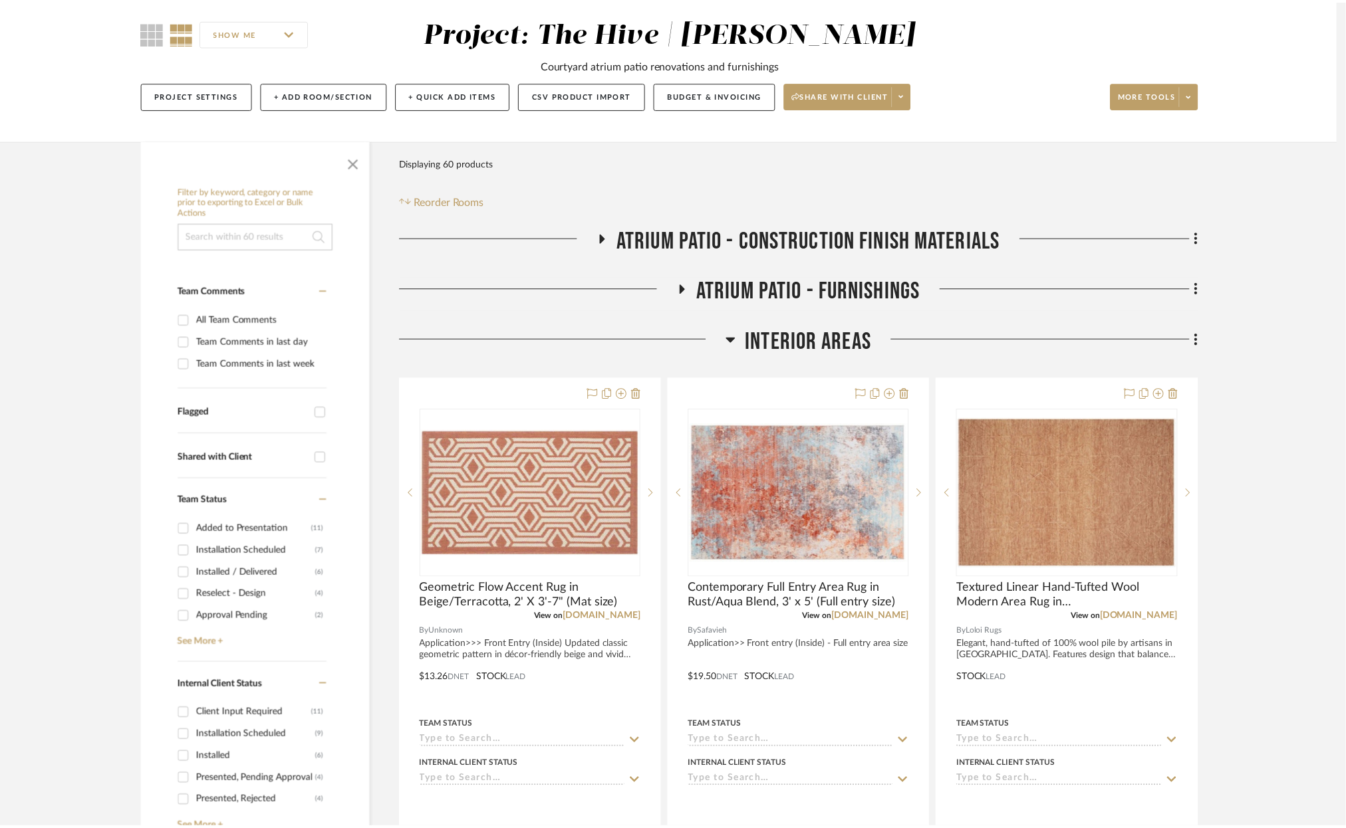
scroll to position [109, 0]
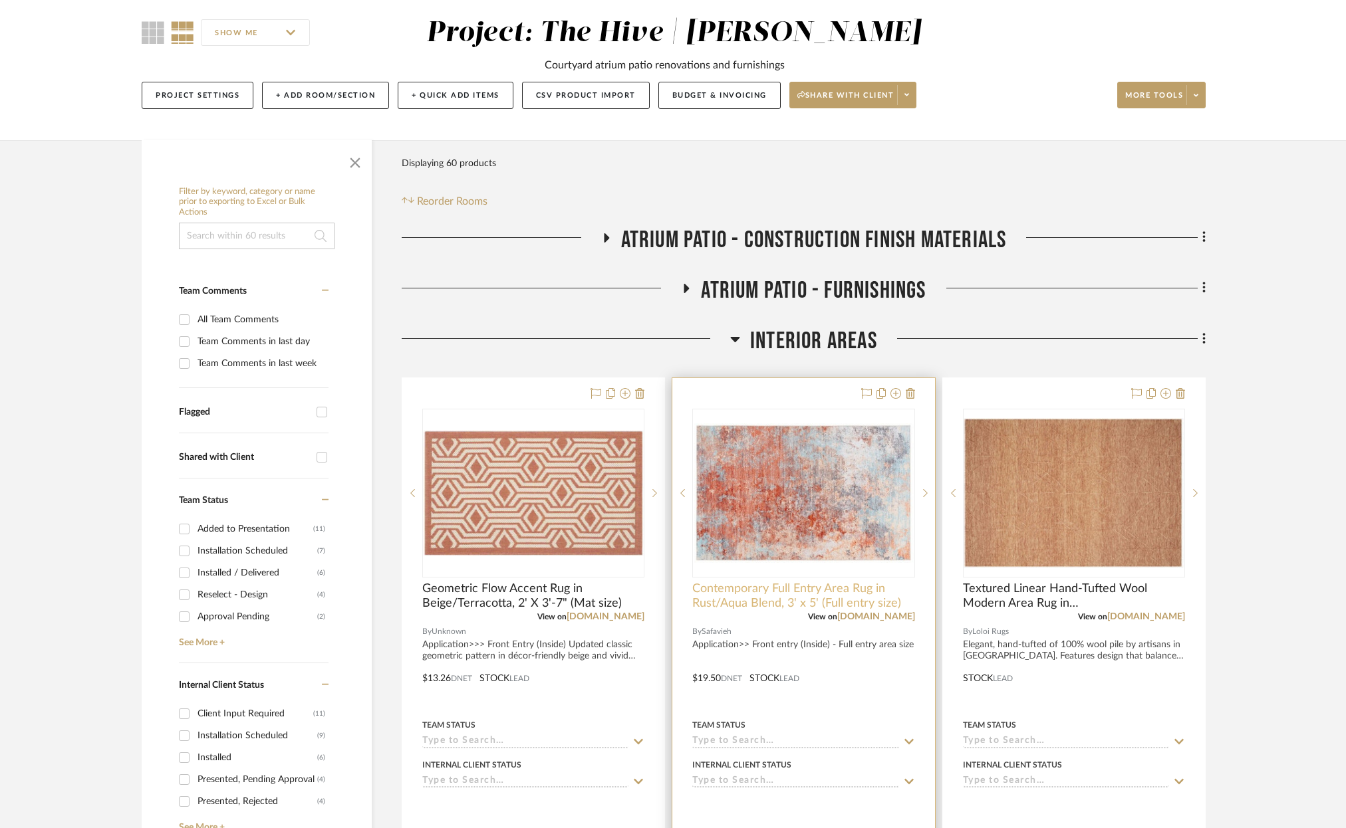
click at [769, 604] on span "Contemporary Full Entry Area Rug in Rust/Aqua Blend, 3' x 5' (Full entry size)" at bounding box center [803, 596] width 222 height 29
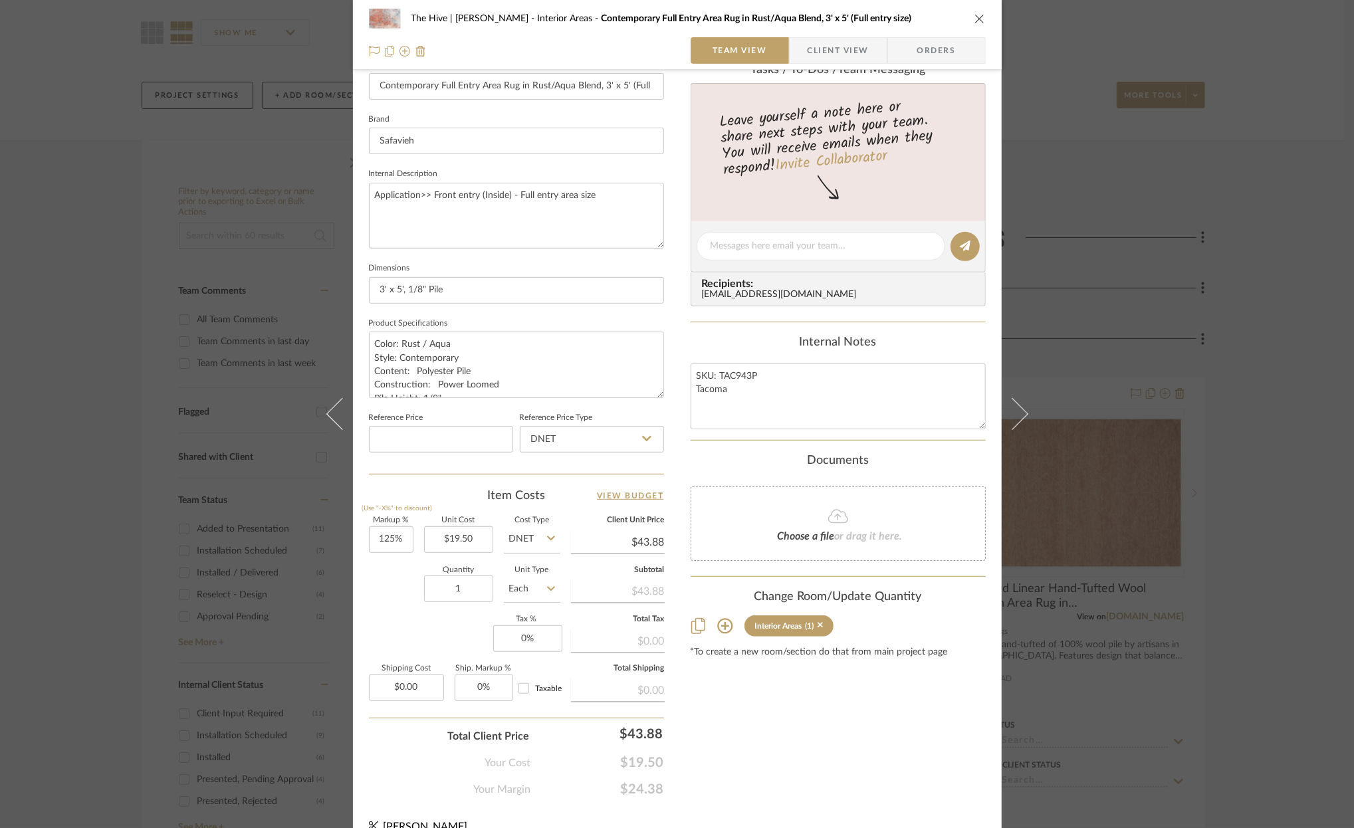
scroll to position [388, 0]
click at [381, 533] on input "125" at bounding box center [391, 538] width 45 height 27
type input "200%"
type input "19.50"
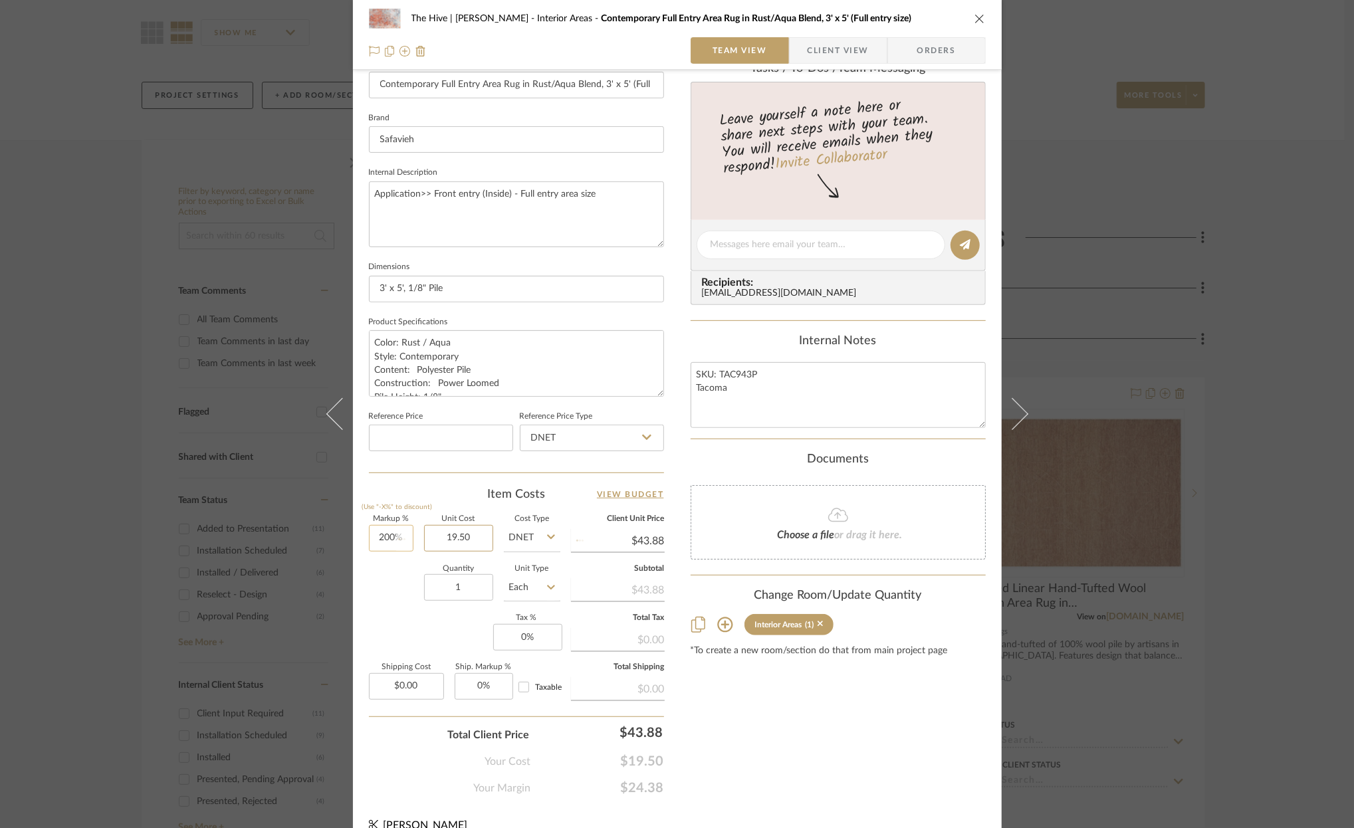
type input "$58.50"
type input "$19.50"
type input "60.00"
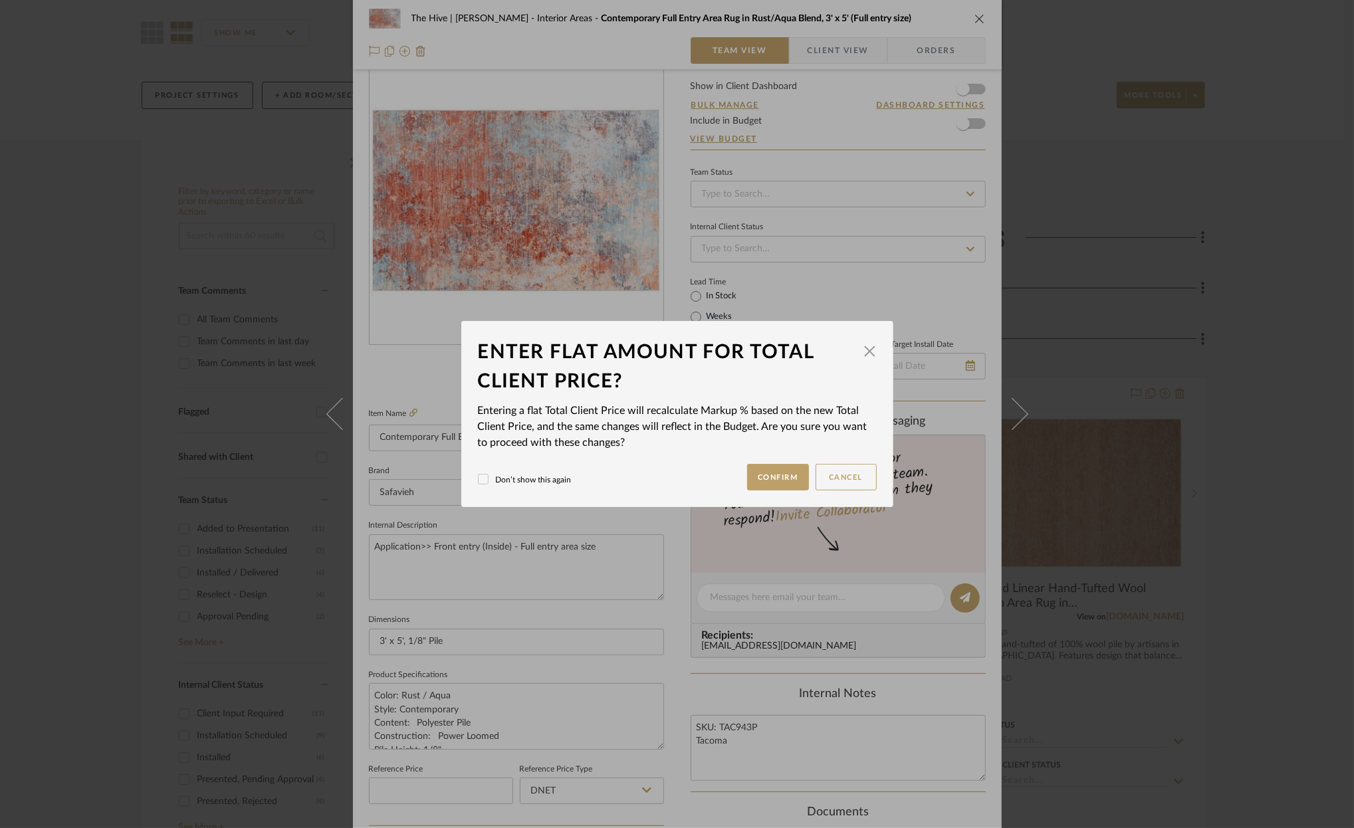
scroll to position [0, 0]
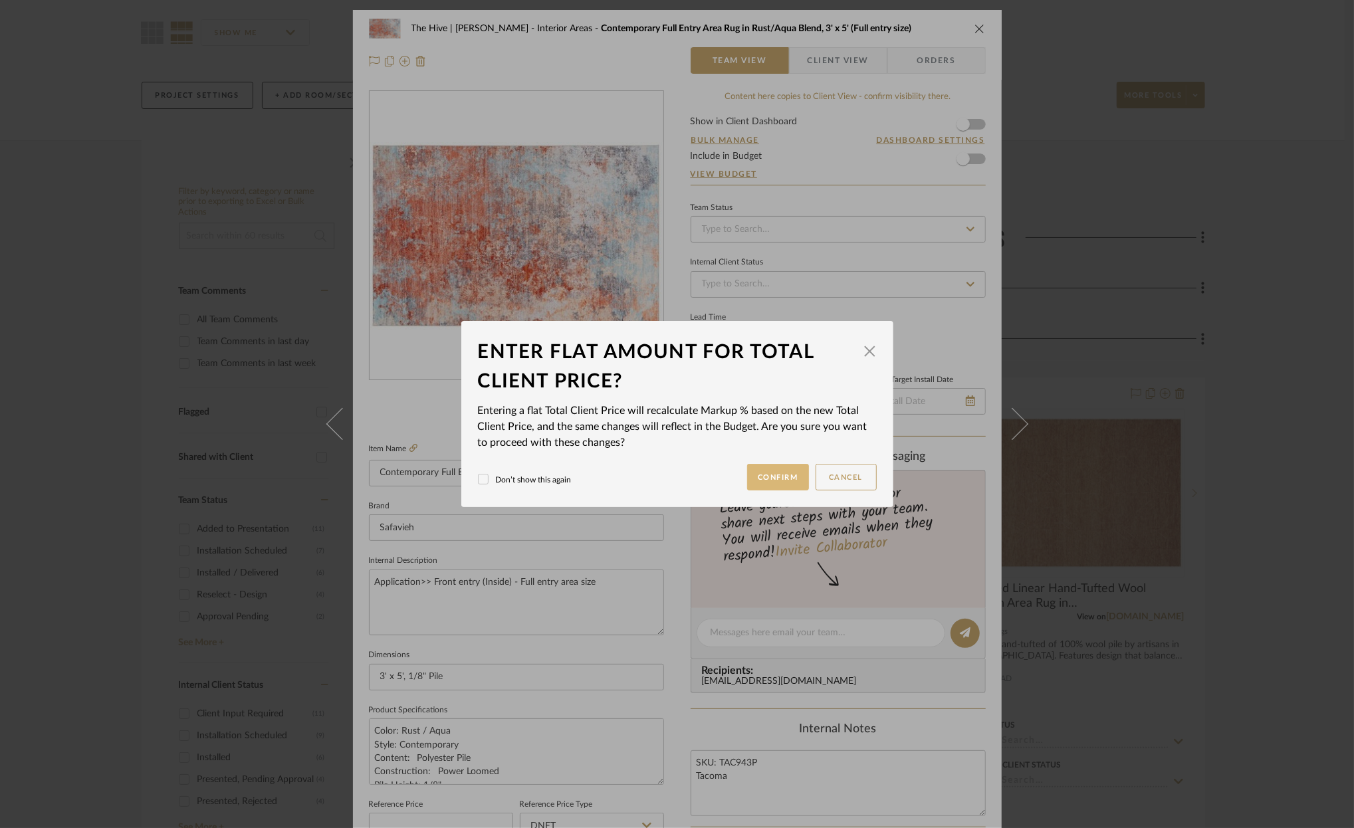
click at [769, 476] on button "Confirm" at bounding box center [778, 477] width 62 height 27
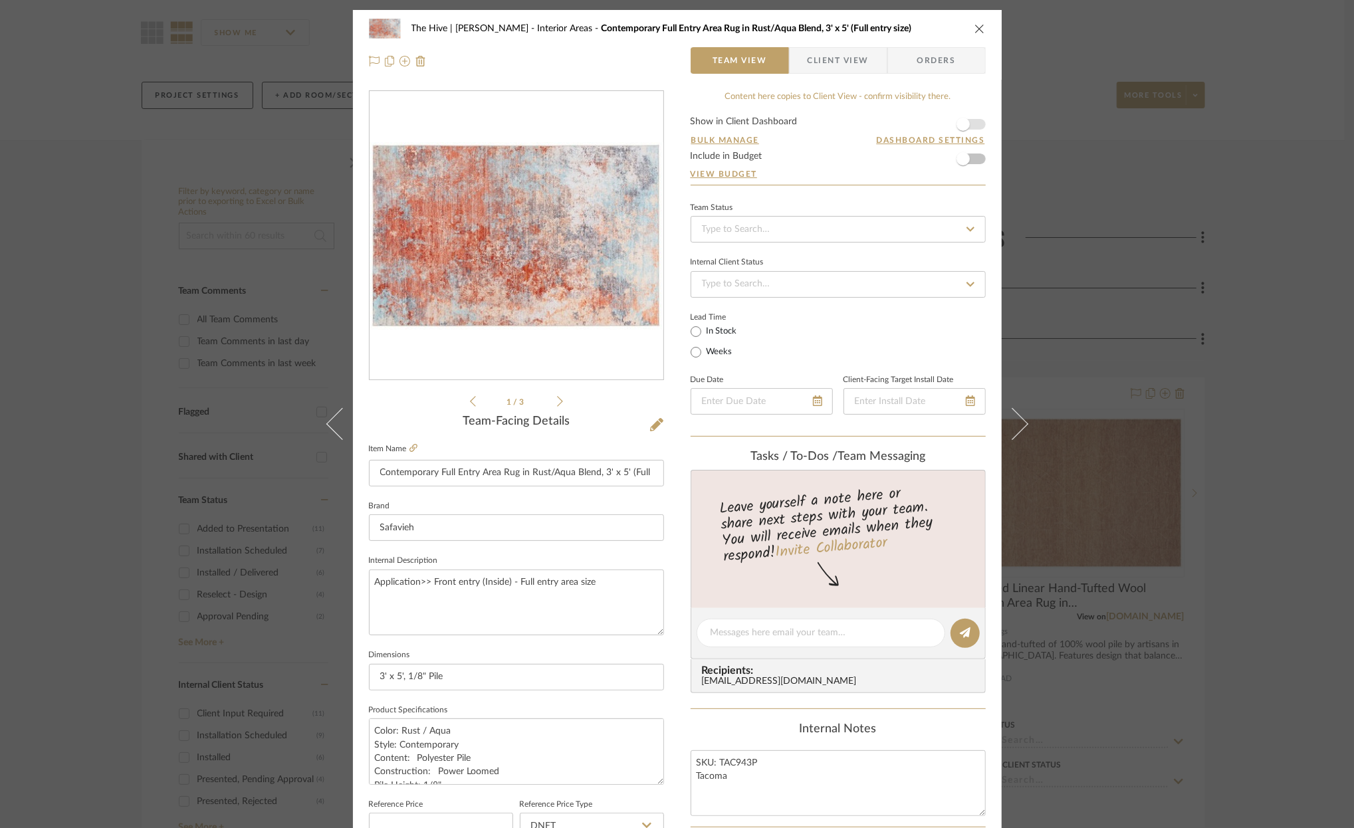
type input "207.69%"
type input "$60.00"
click at [457, 580] on textarea "Application>> Front entry (Inside) - Full entry area size" at bounding box center [516, 603] width 295 height 66
type textarea "Application>> Front Entry (Inside) - Full entry area size"
click at [975, 25] on icon "close" at bounding box center [980, 28] width 11 height 11
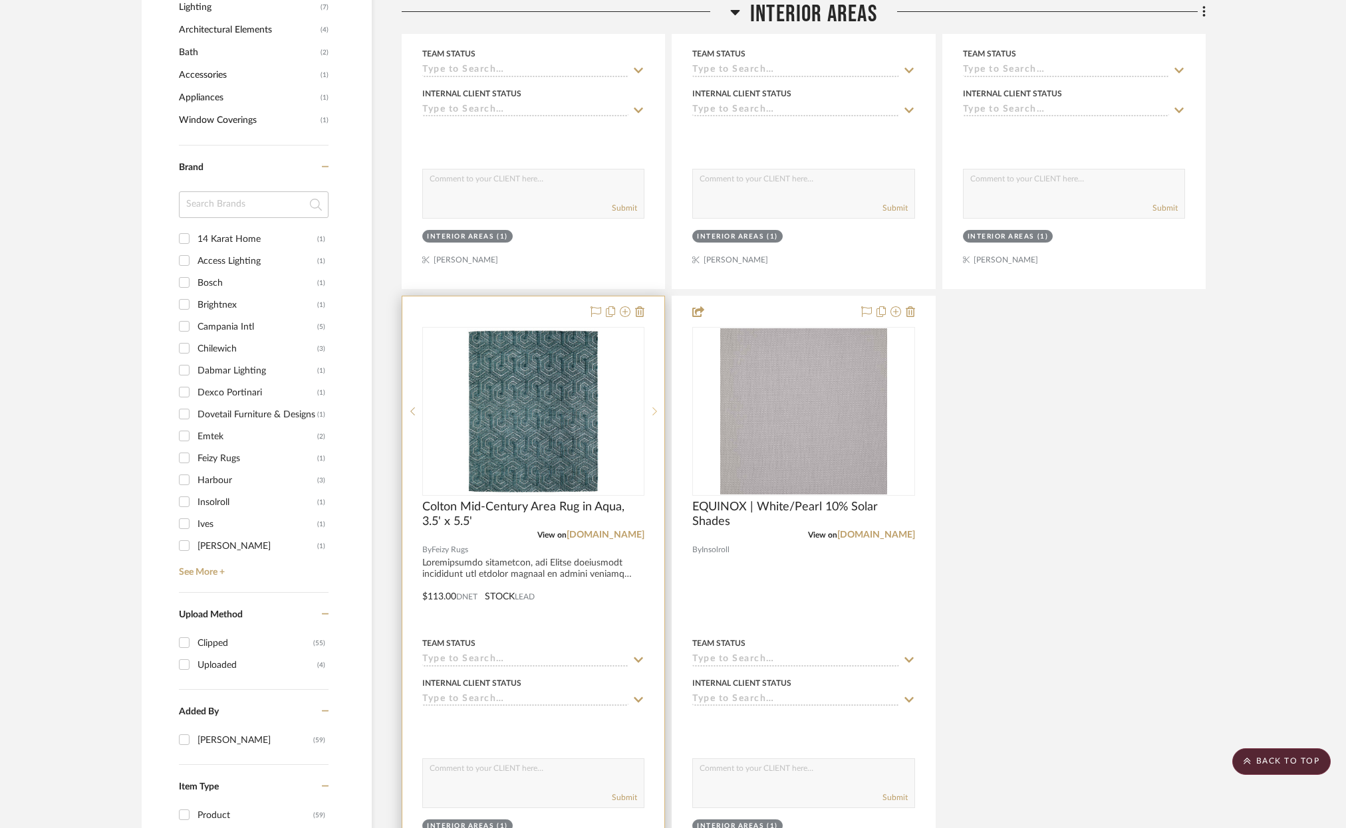
scroll to position [1376, 0]
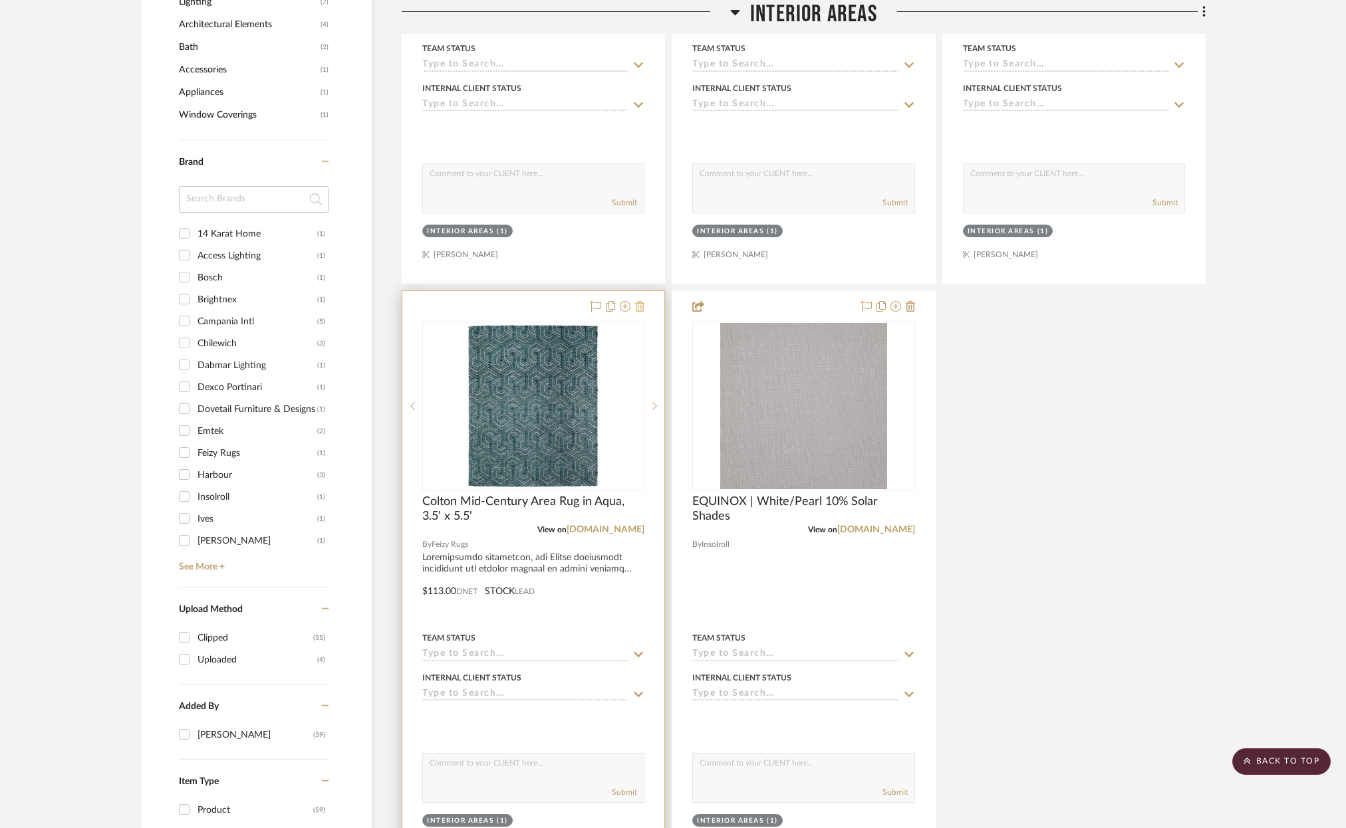
click at [639, 303] on icon at bounding box center [639, 306] width 9 height 11
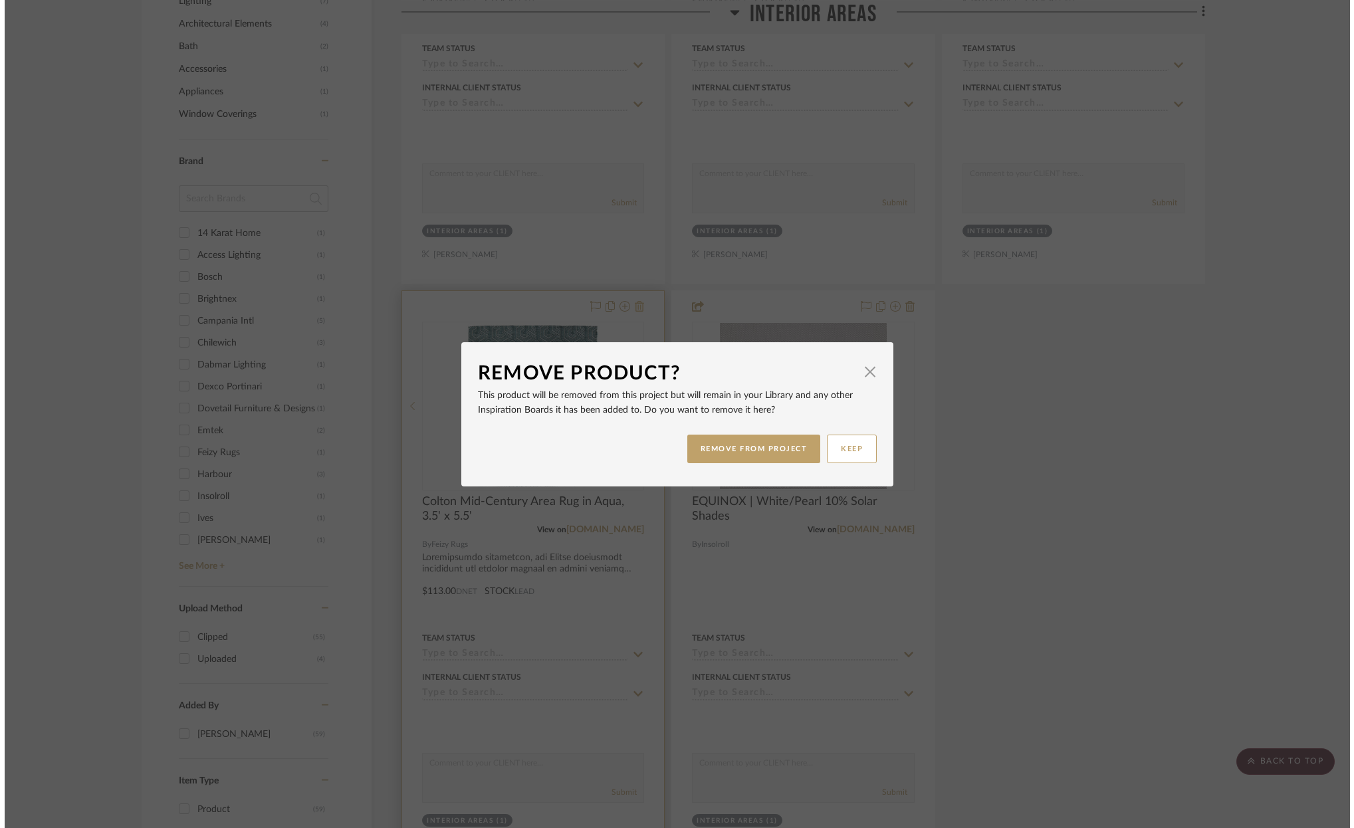
scroll to position [0, 0]
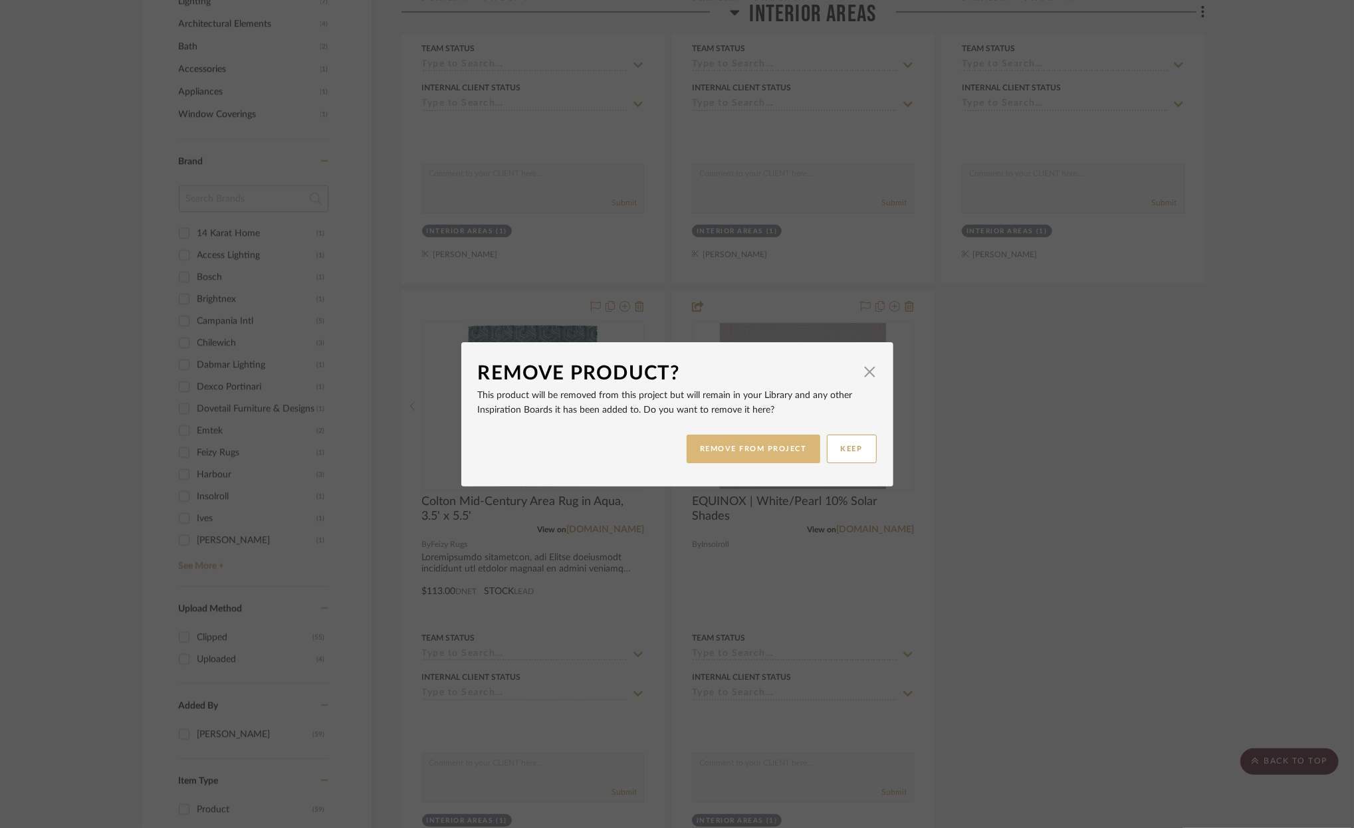
click at [756, 447] on button "REMOVE FROM PROJECT" at bounding box center [754, 449] width 134 height 29
